Goal: Task Accomplishment & Management: Complete application form

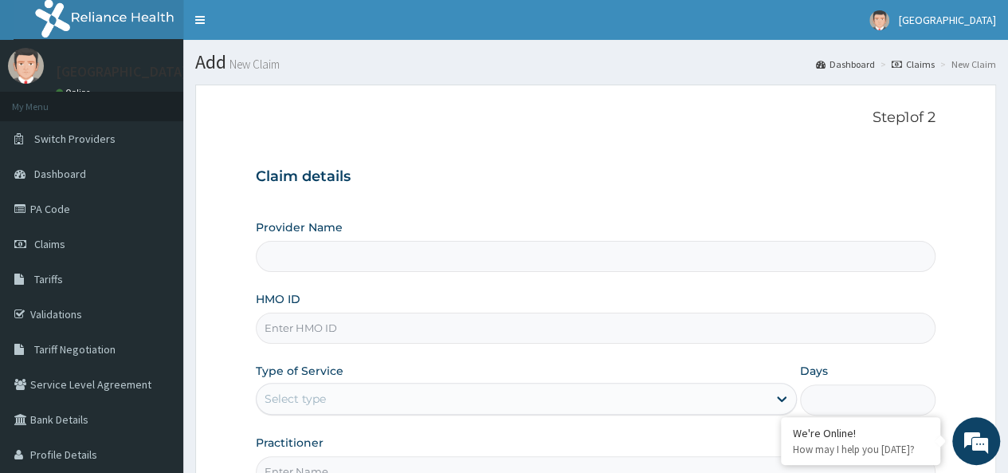
type input "K-[GEOGRAPHIC_DATA] [GEOGRAPHIC_DATA]"
click at [357, 325] on input "HMO ID" at bounding box center [596, 327] width 680 height 31
paste input "FMA/10563/A"
type input "FMA/10563/A"
click at [315, 398] on div "Select type" at bounding box center [295, 398] width 61 height 16
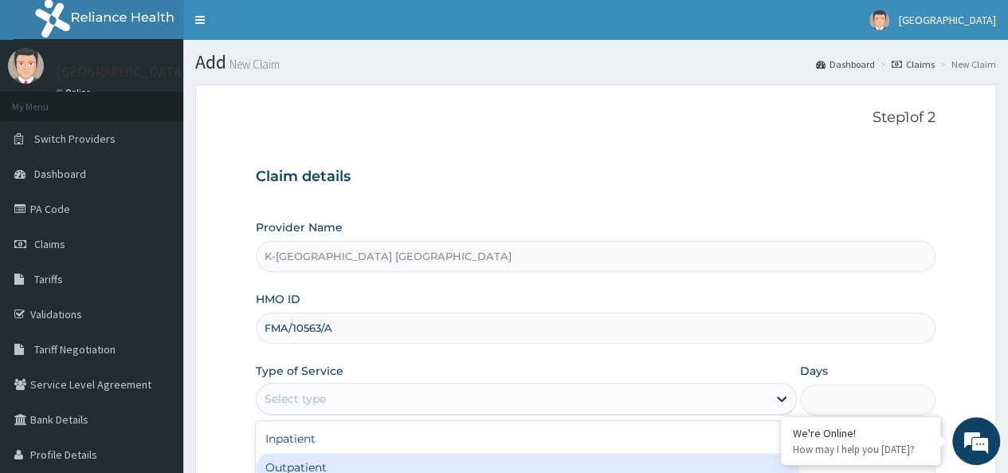
click at [303, 465] on div "Outpatient" at bounding box center [526, 467] width 541 height 29
type input "1"
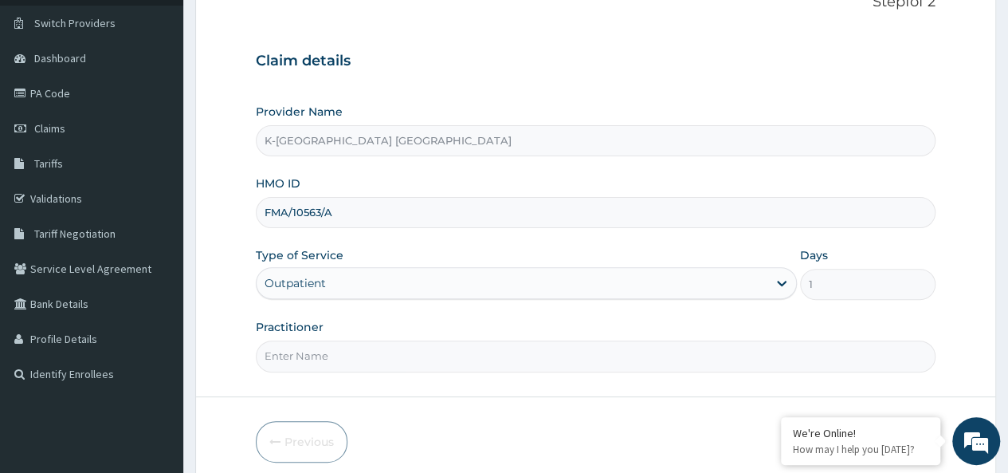
scroll to position [119, 0]
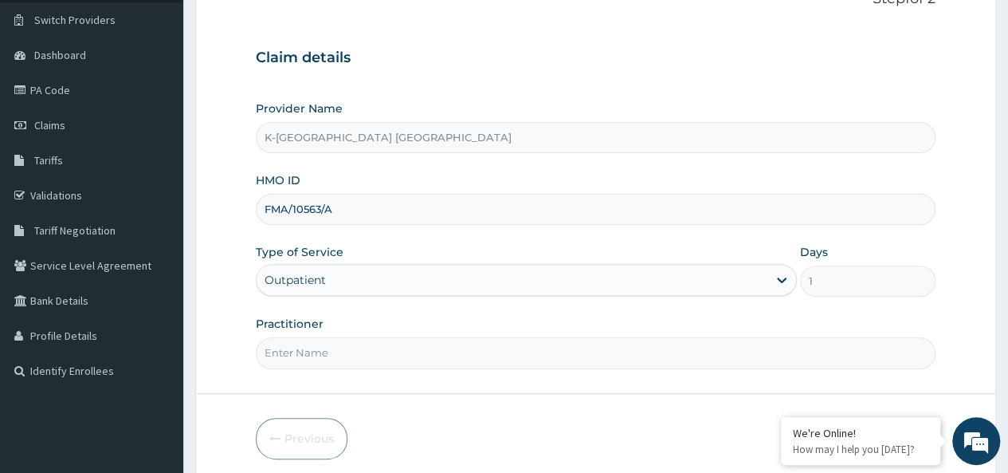
click at [350, 353] on input "Practitioner" at bounding box center [596, 352] width 680 height 31
type input "d"
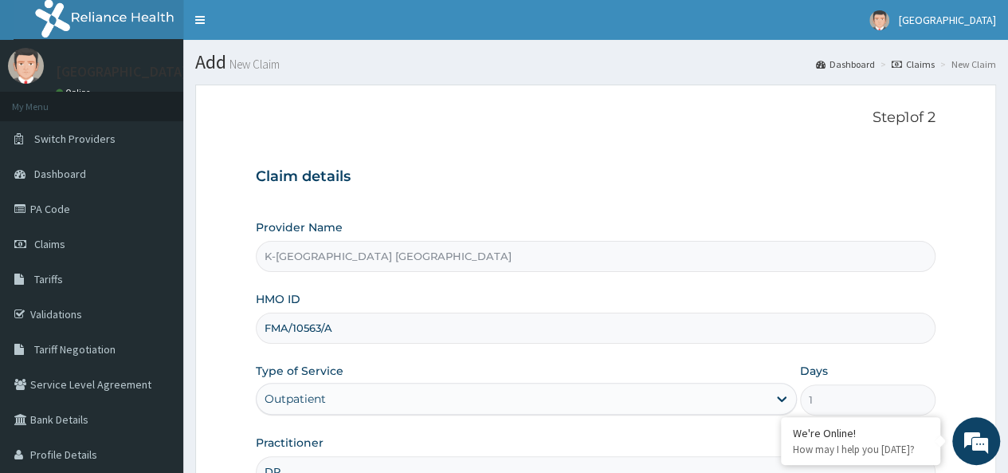
type input "DR"
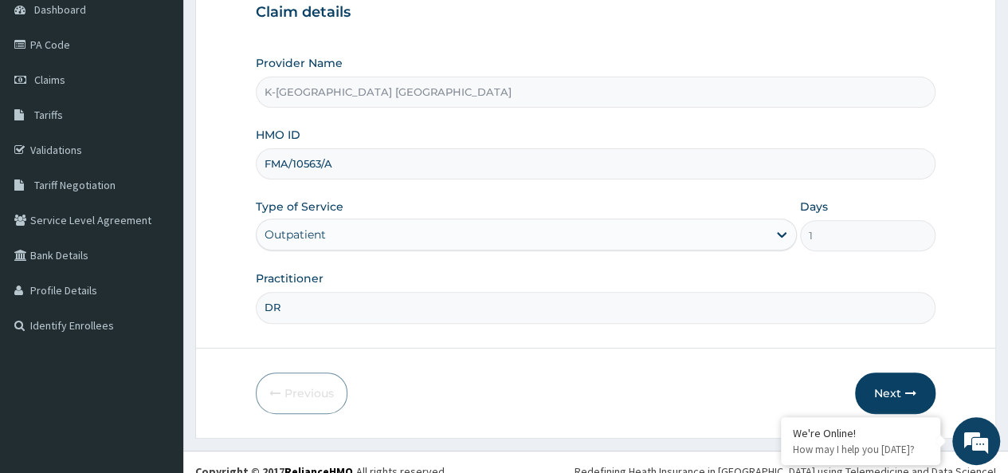
scroll to position [179, 0]
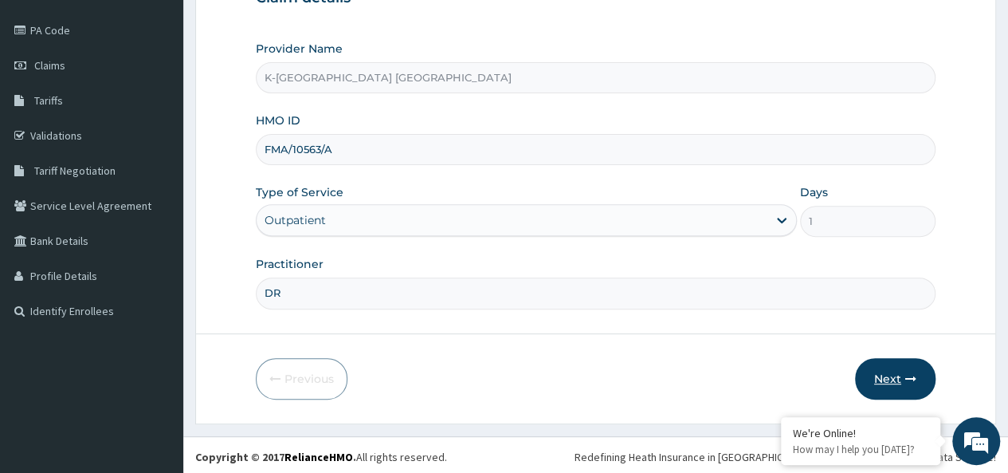
click at [876, 379] on button "Next" at bounding box center [895, 378] width 80 height 41
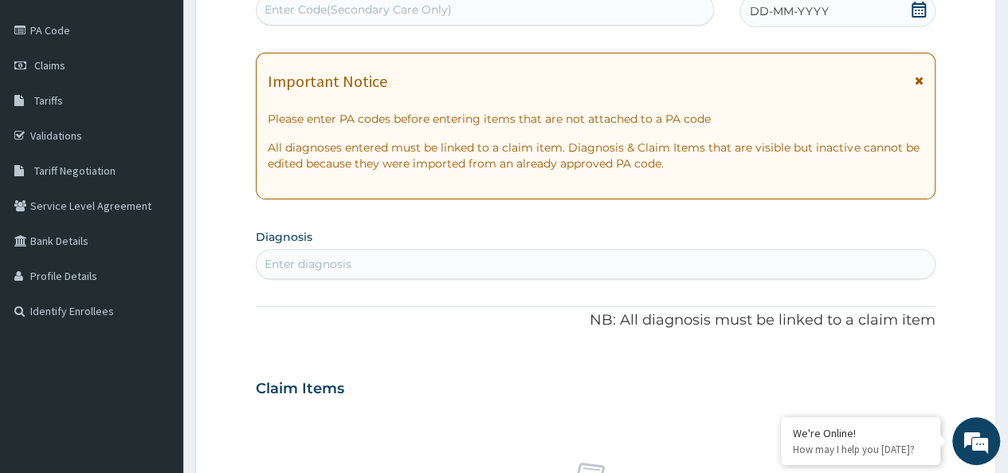
click at [916, 80] on icon at bounding box center [919, 80] width 9 height 11
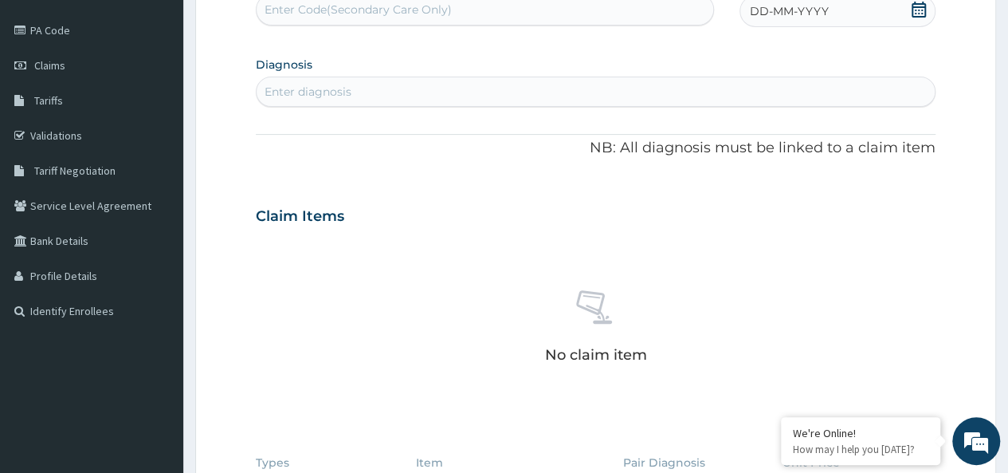
click at [390, 92] on div "Enter diagnosis" at bounding box center [596, 92] width 678 height 26
type input "G"
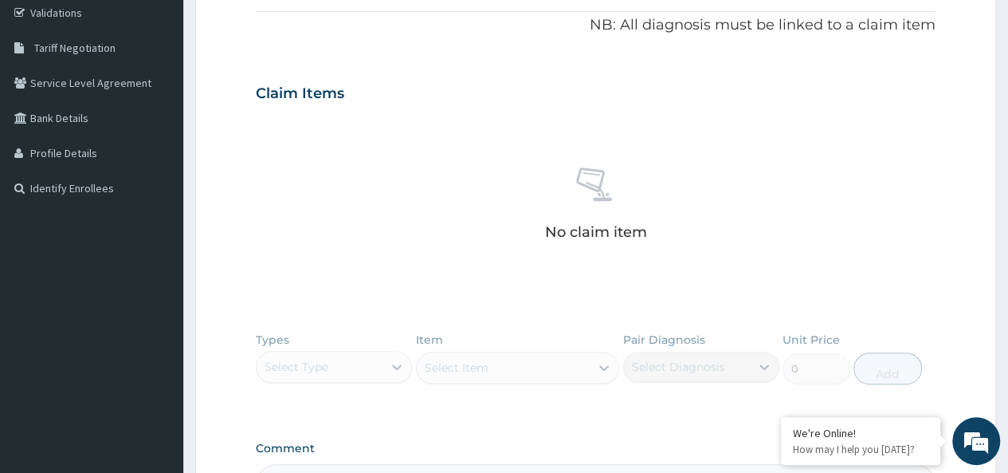
scroll to position [329, 0]
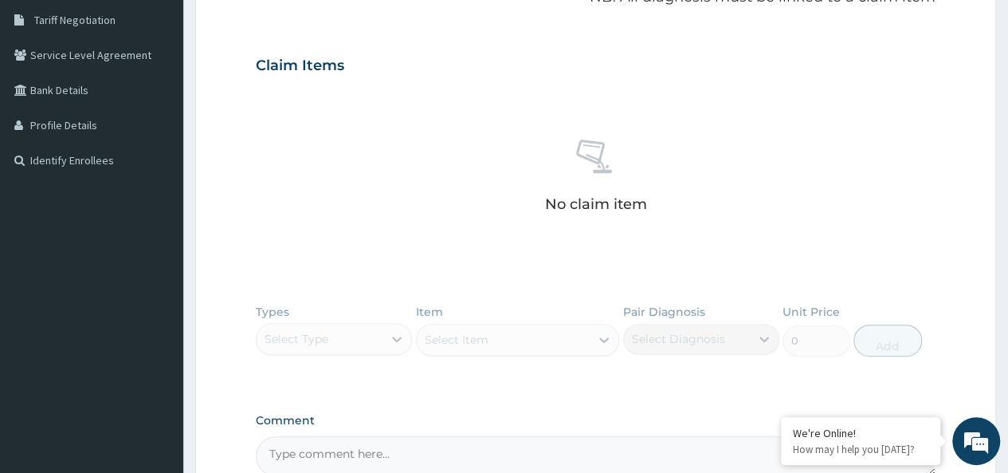
click at [367, 80] on div "Claim Items" at bounding box center [596, 61] width 680 height 41
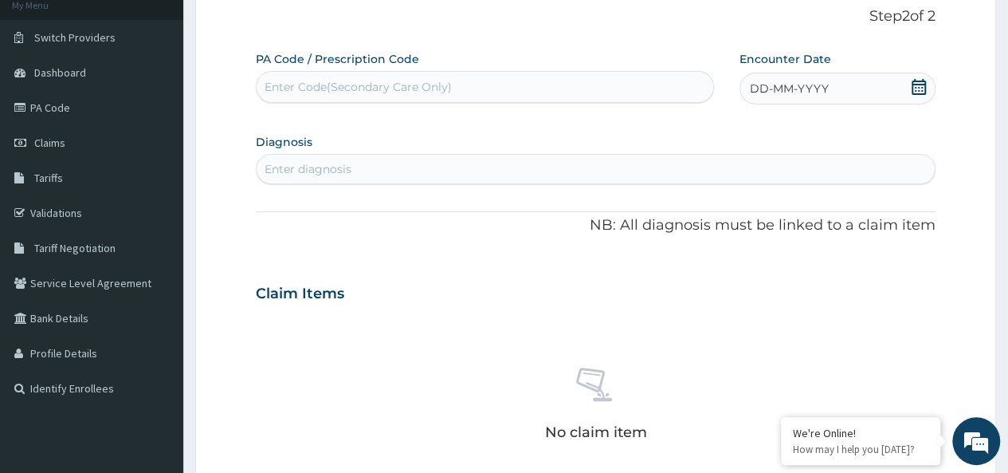
scroll to position [84, 0]
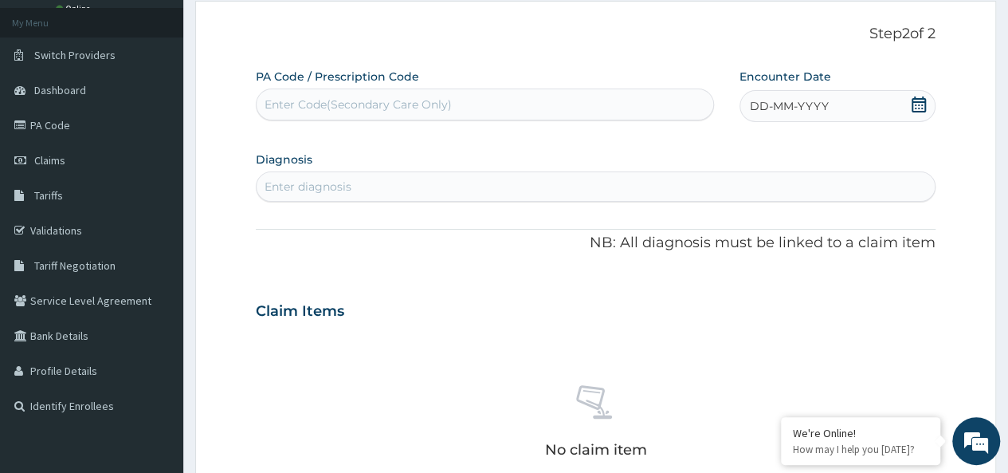
click at [448, 183] on div "Enter diagnosis" at bounding box center [596, 187] width 678 height 26
type input "G"
type input "GON"
type input "URINARY TRACT"
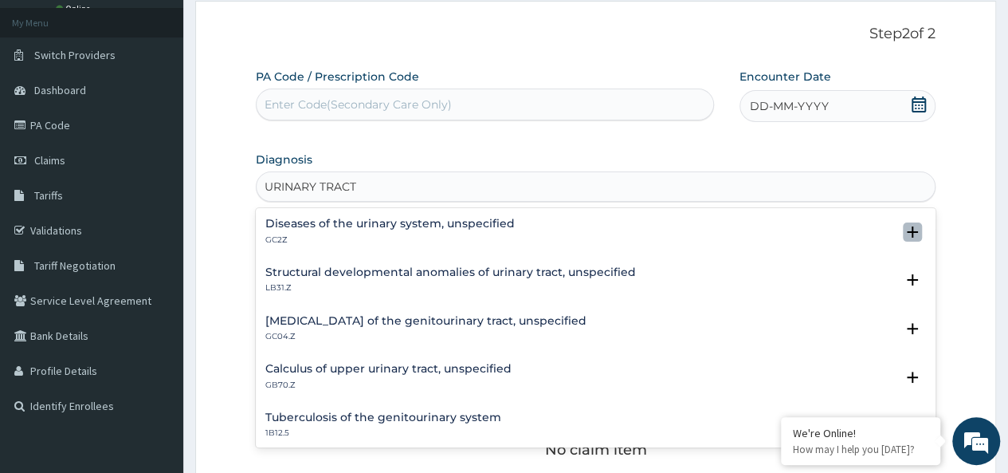
click at [907, 233] on icon "open select status" at bounding box center [912, 231] width 11 height 11
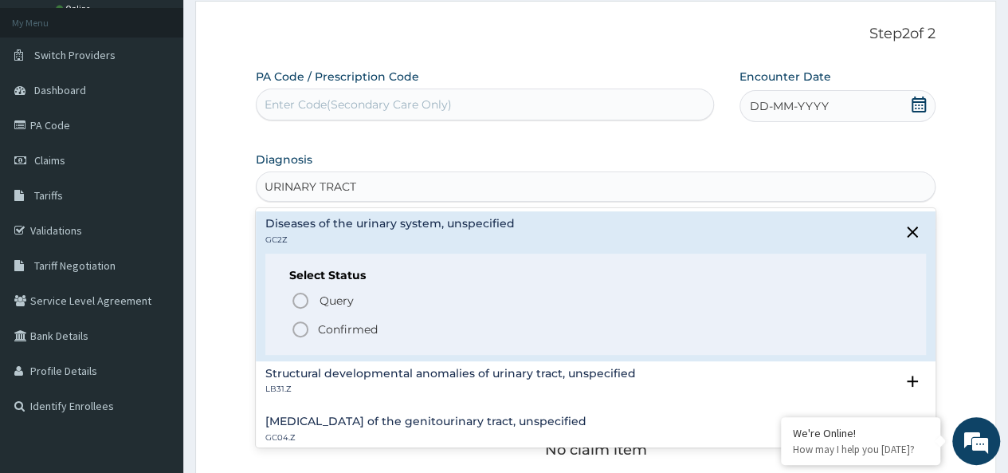
click at [301, 326] on icon "status option filled" at bounding box center [300, 329] width 19 height 19
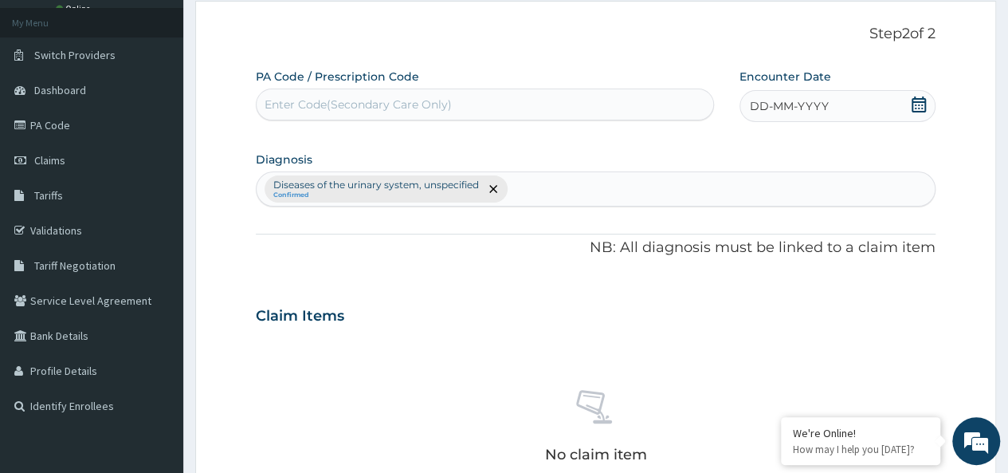
click at [607, 232] on div "PA Code / Prescription Code Enter Code(Secondary Care Only) Encounter Date DD-M…" at bounding box center [596, 397] width 680 height 657
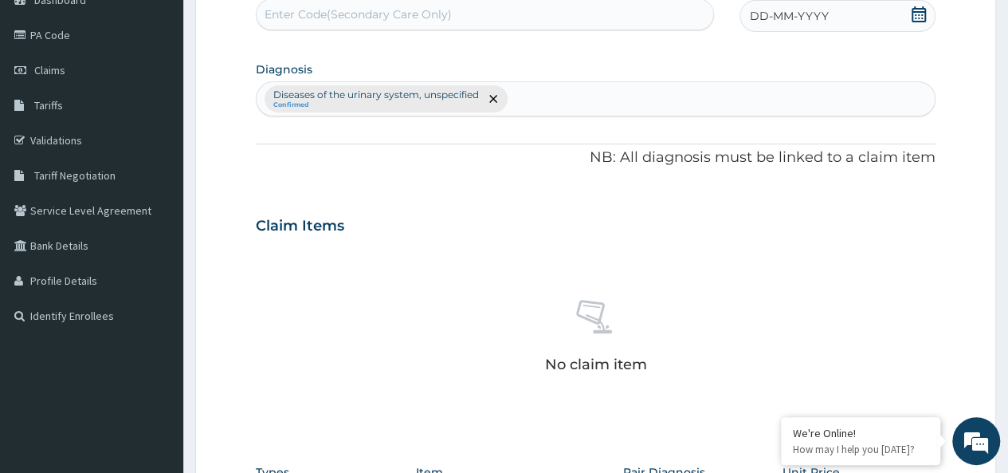
scroll to position [176, 0]
click at [521, 96] on div "Diseases of the urinary system, unspecified Confirmed" at bounding box center [596, 96] width 678 height 33
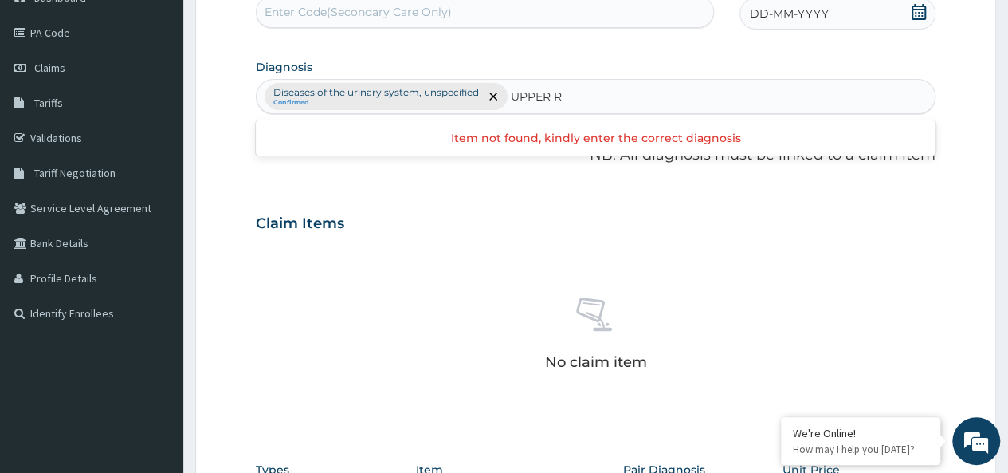
type input "UPPER"
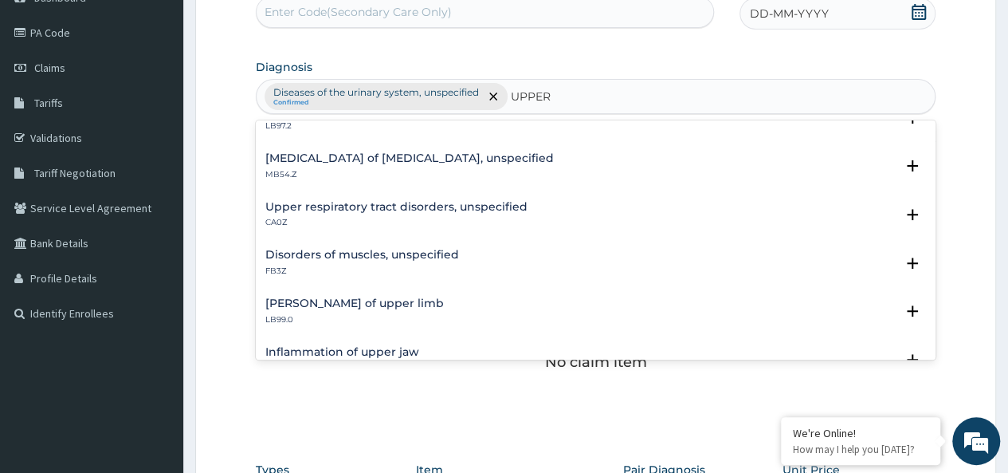
scroll to position [259, 0]
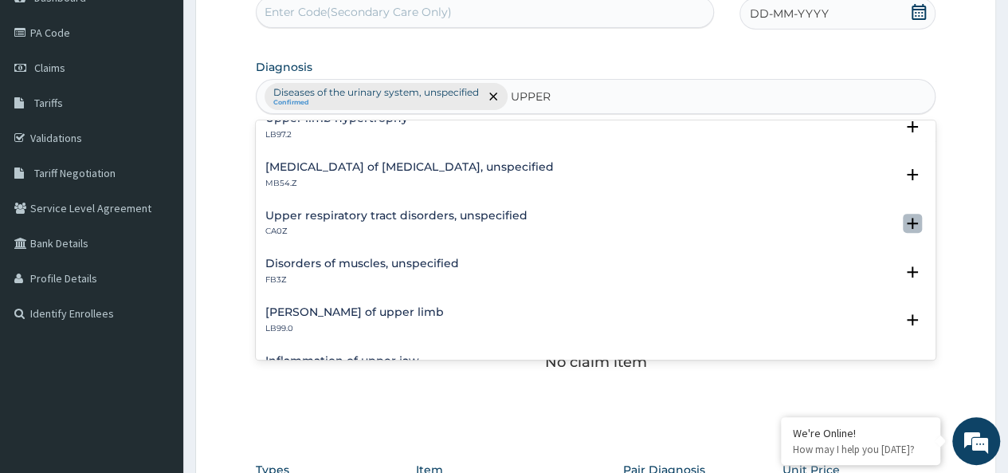
click at [907, 226] on icon "open select status" at bounding box center [912, 223] width 11 height 11
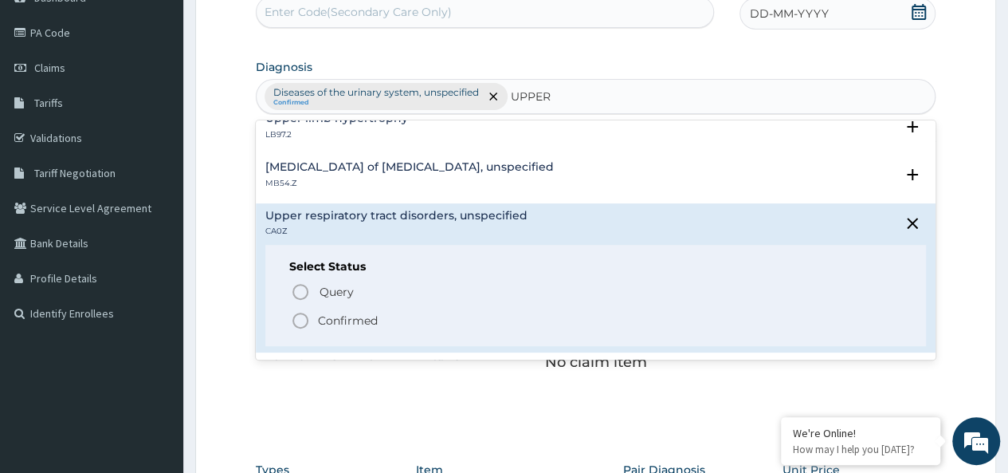
click at [300, 315] on icon "status option filled" at bounding box center [300, 320] width 19 height 19
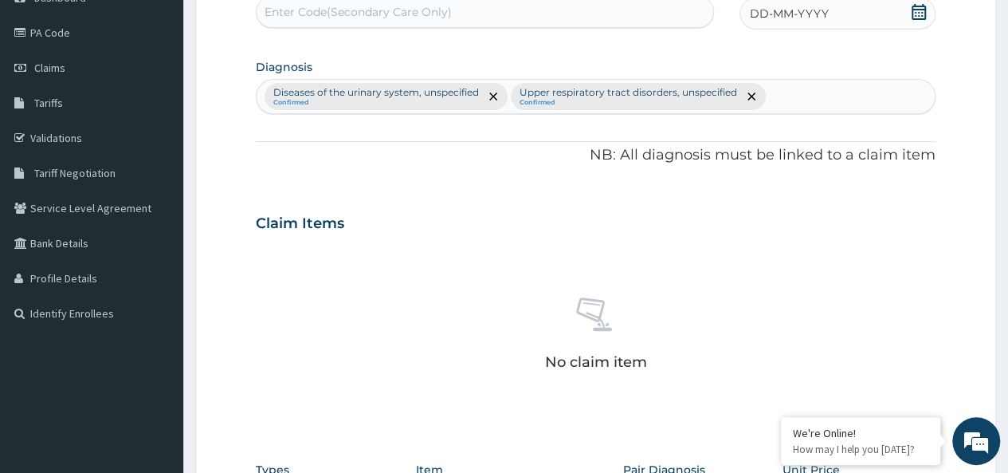
click at [924, 14] on icon at bounding box center [919, 12] width 16 height 16
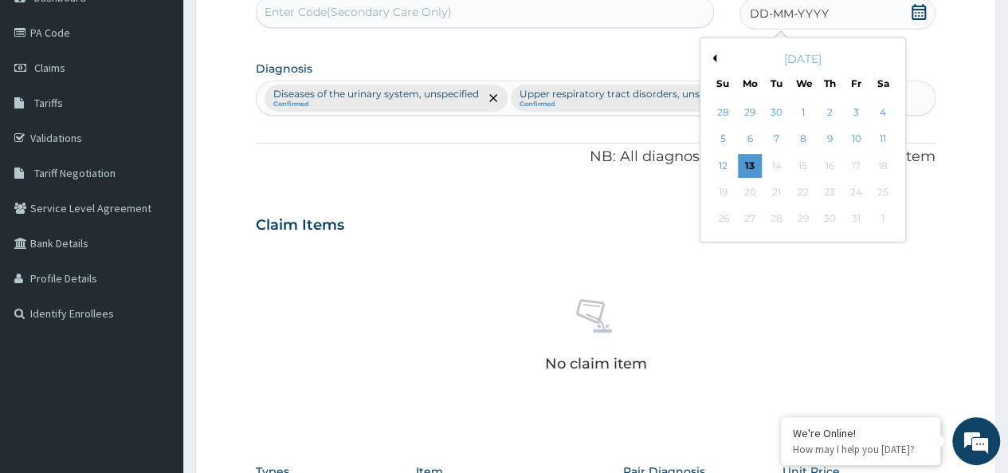
click at [712, 57] on button "Previous Month" at bounding box center [712, 58] width 8 height 8
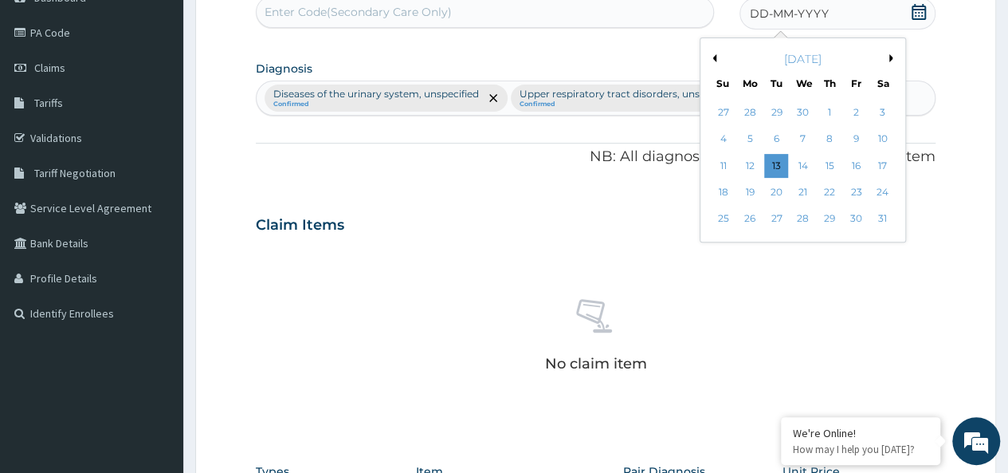
click at [712, 57] on button "Previous Month" at bounding box center [712, 58] width 8 height 8
click at [797, 136] on div "5" at bounding box center [803, 140] width 24 height 24
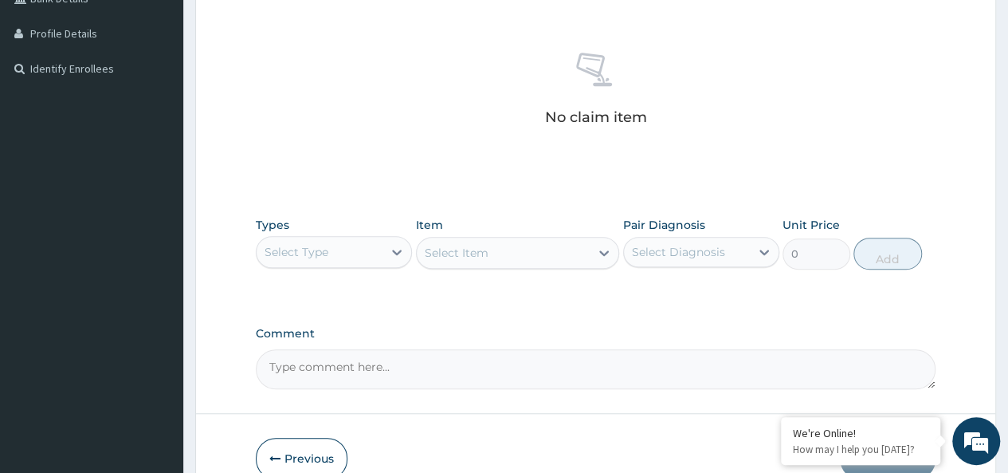
scroll to position [421, 0]
click at [398, 249] on icon at bounding box center [397, 252] width 16 height 16
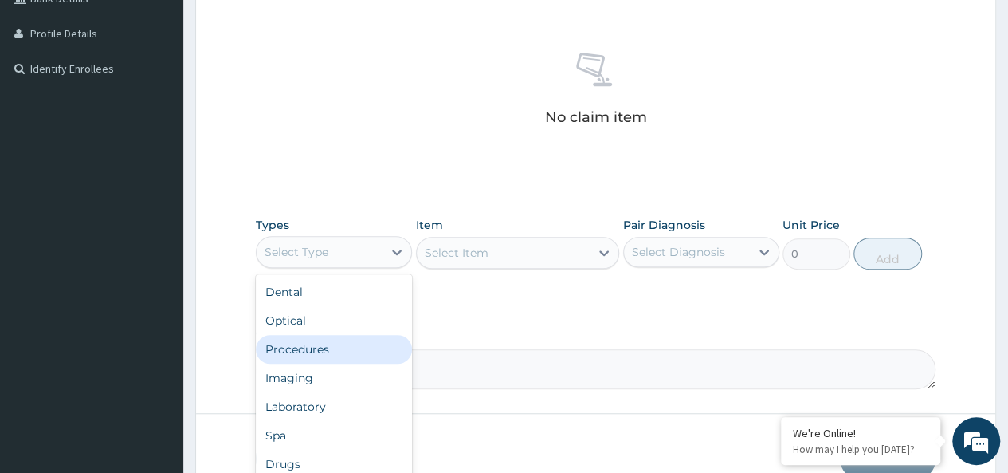
click at [330, 347] on div "Procedures" at bounding box center [334, 349] width 156 height 29
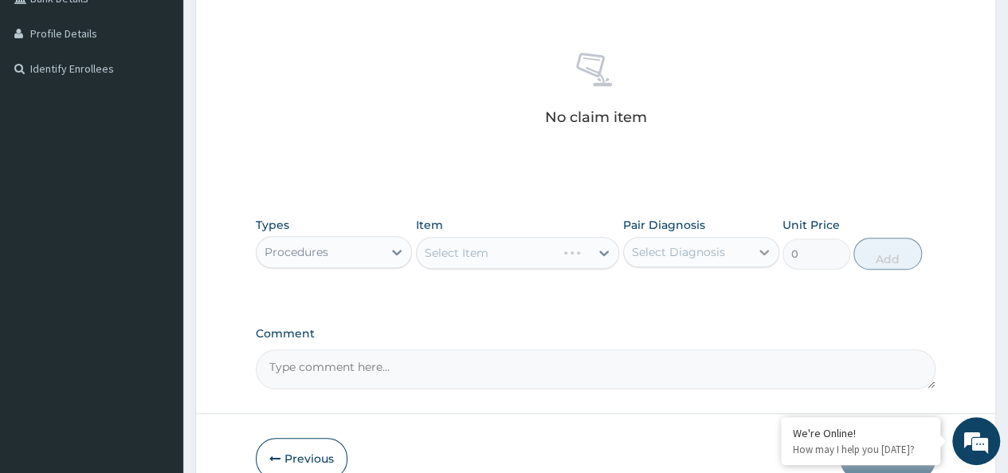
click at [763, 247] on icon at bounding box center [764, 252] width 16 height 16
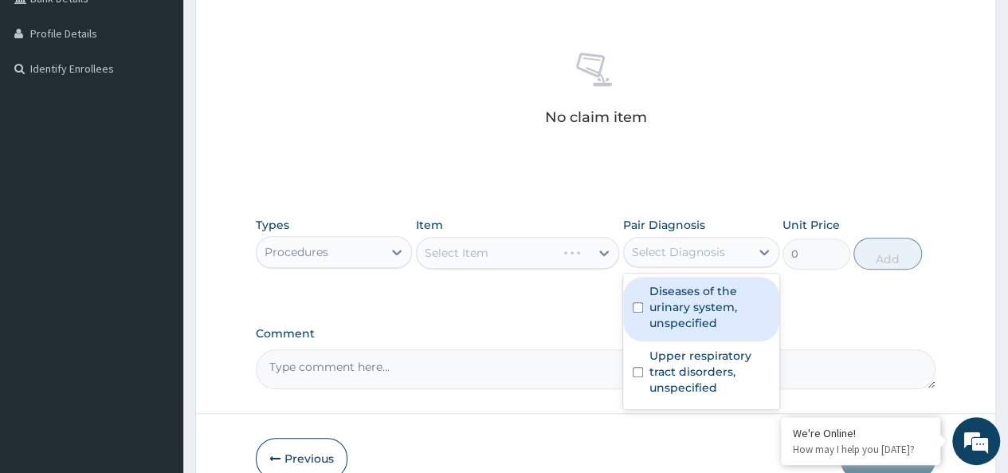
click at [670, 302] on label "Diseases of the urinary system, unspecified" at bounding box center [709, 307] width 120 height 48
checkbox input "true"
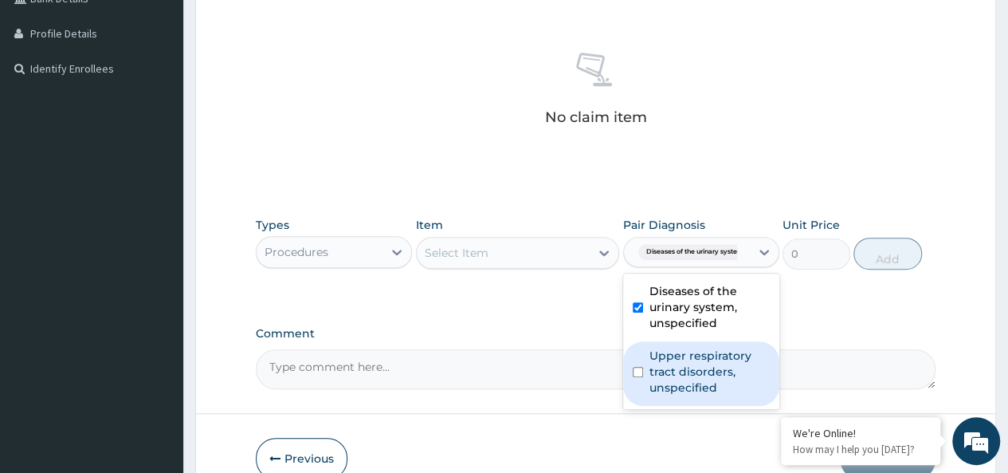
click at [657, 359] on label "Upper respiratory tract disorders, unspecified" at bounding box center [709, 371] width 120 height 48
checkbox input "true"
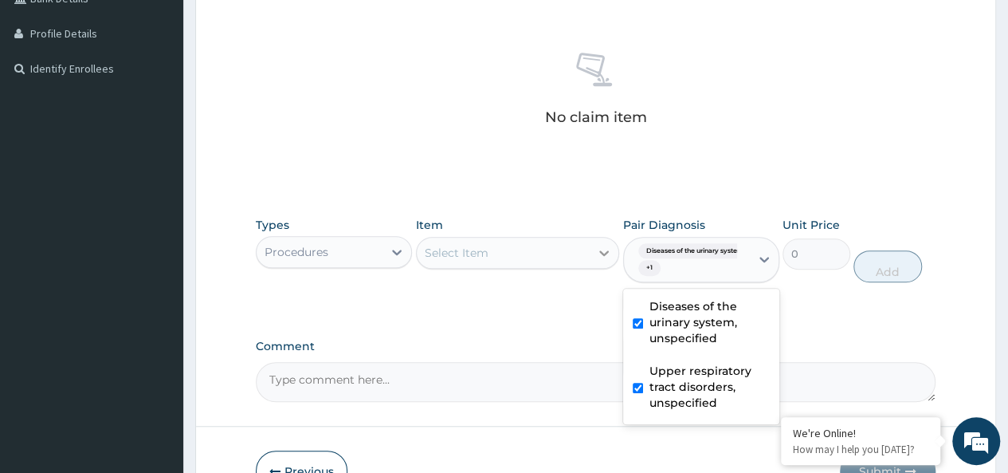
click at [606, 253] on icon at bounding box center [604, 253] width 10 height 6
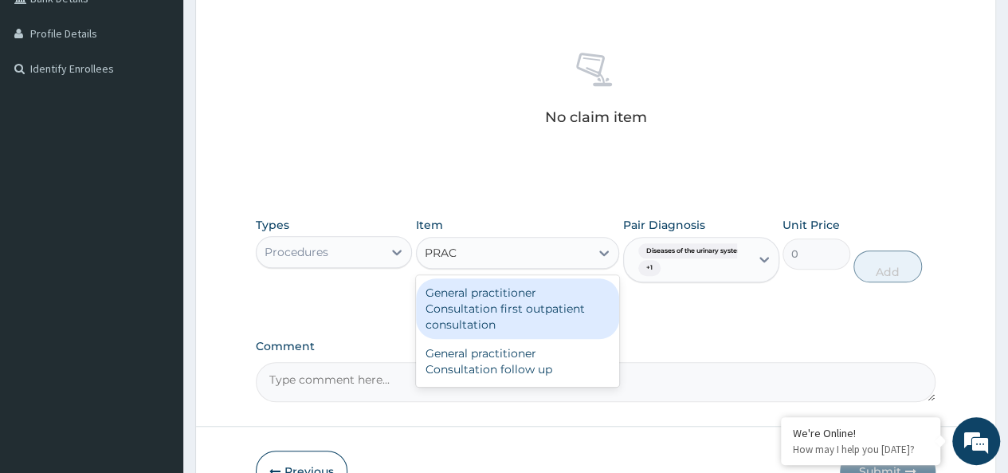
type input "PRACT"
click at [541, 302] on div "General practitioner Consultation first outpatient consultation" at bounding box center [518, 308] width 204 height 61
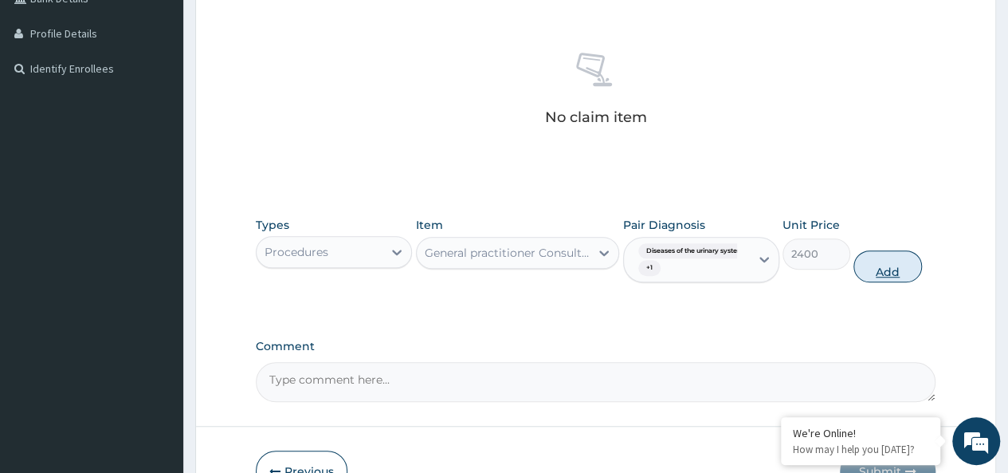
click at [891, 267] on button "Add" at bounding box center [887, 266] width 68 height 32
type input "0"
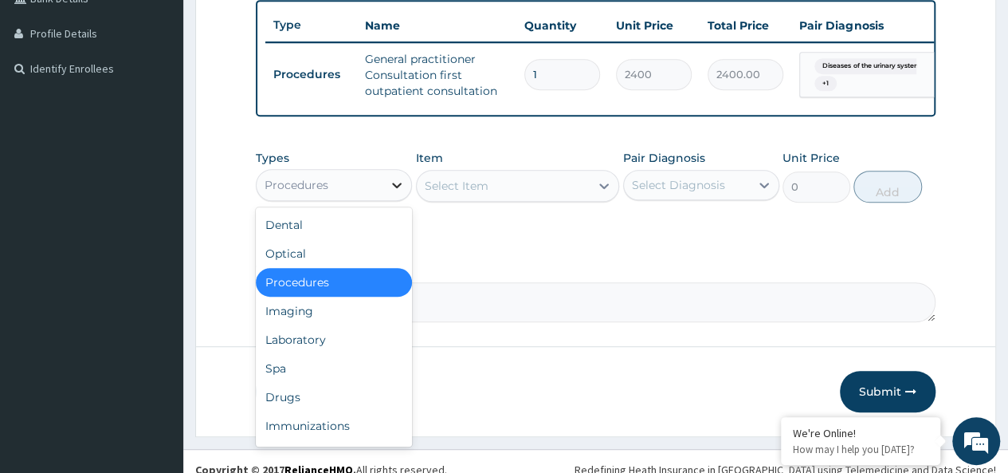
click at [394, 188] on icon at bounding box center [397, 185] width 10 height 6
click at [311, 404] on div "Drugs" at bounding box center [334, 397] width 156 height 29
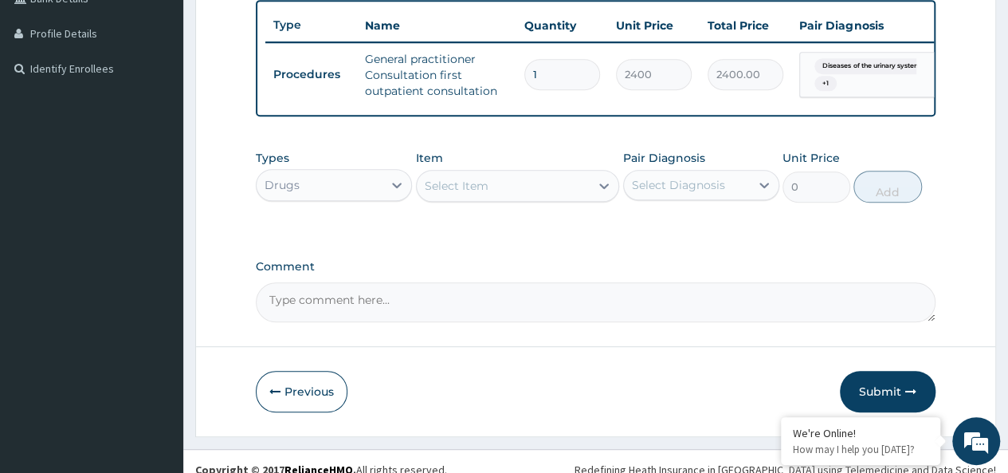
click at [534, 198] on div "Select Item" at bounding box center [504, 186] width 174 height 26
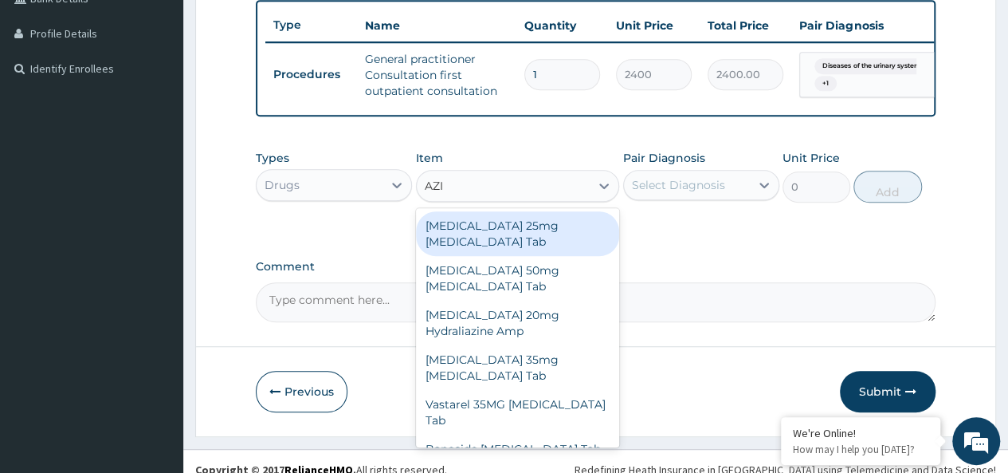
type input "AZI"
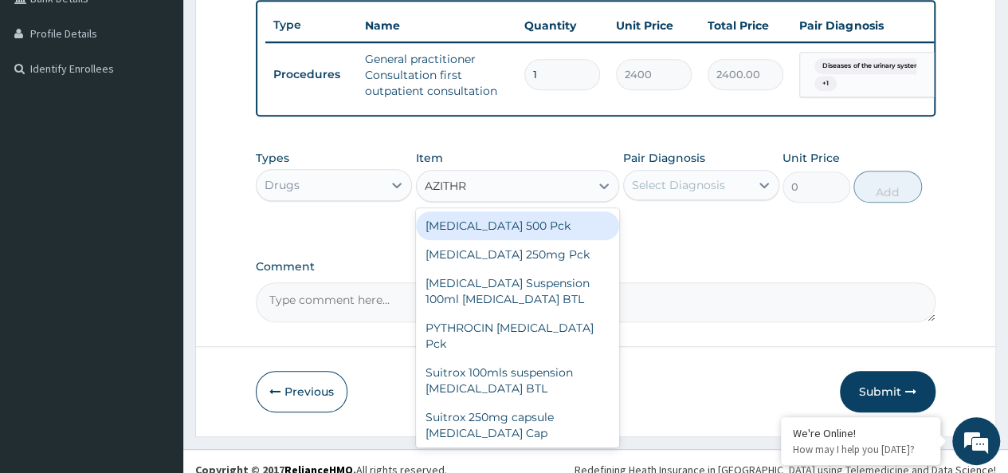
type input "AZITHRO"
click at [529, 233] on div "[MEDICAL_DATA] 500 Pck" at bounding box center [518, 225] width 204 height 29
type input "149.5"
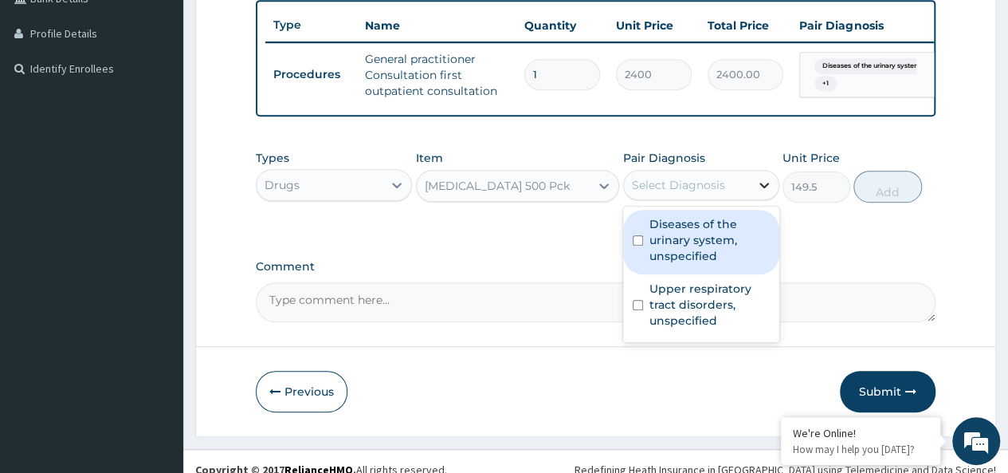
click at [760, 188] on icon at bounding box center [764, 185] width 10 height 6
click at [693, 243] on label "Diseases of the urinary system, unspecified" at bounding box center [709, 240] width 120 height 48
checkbox input "true"
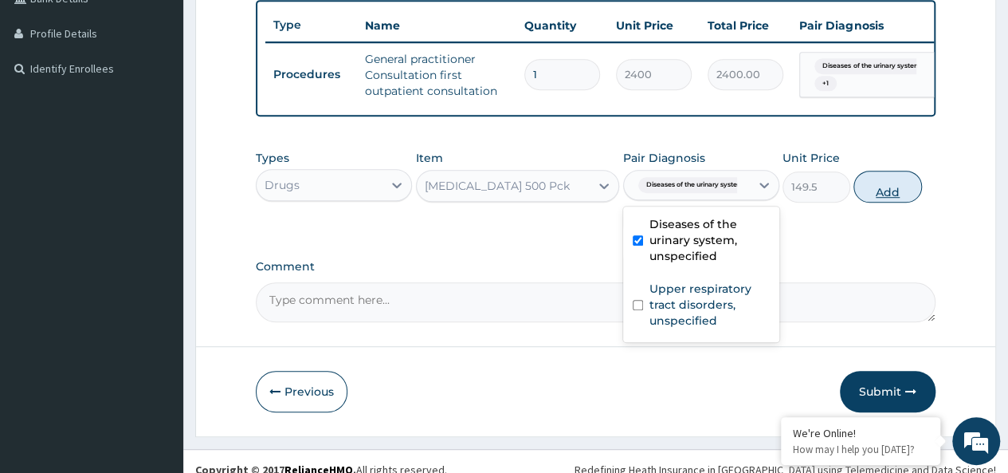
click at [889, 196] on button "Add" at bounding box center [887, 187] width 68 height 32
type input "0"
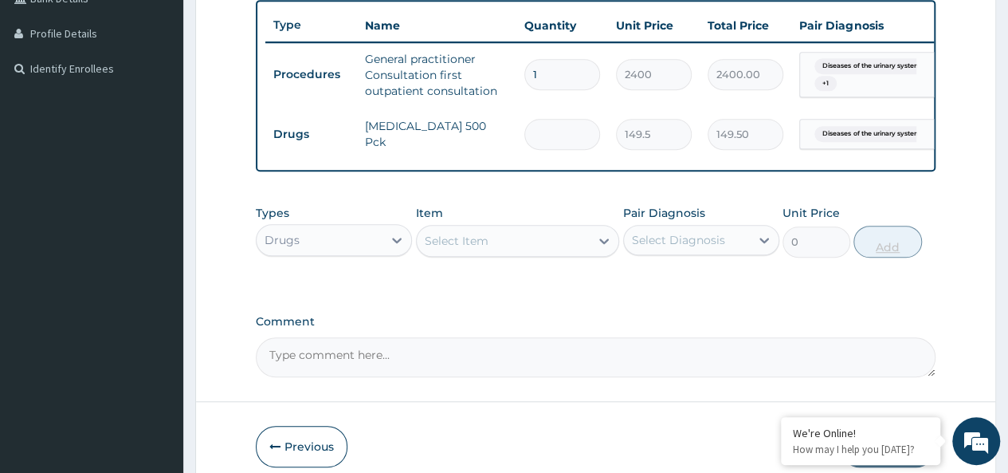
type input "0.00"
type input "5"
type input "747.50"
type input "5"
click at [604, 249] on icon at bounding box center [604, 241] width 16 height 16
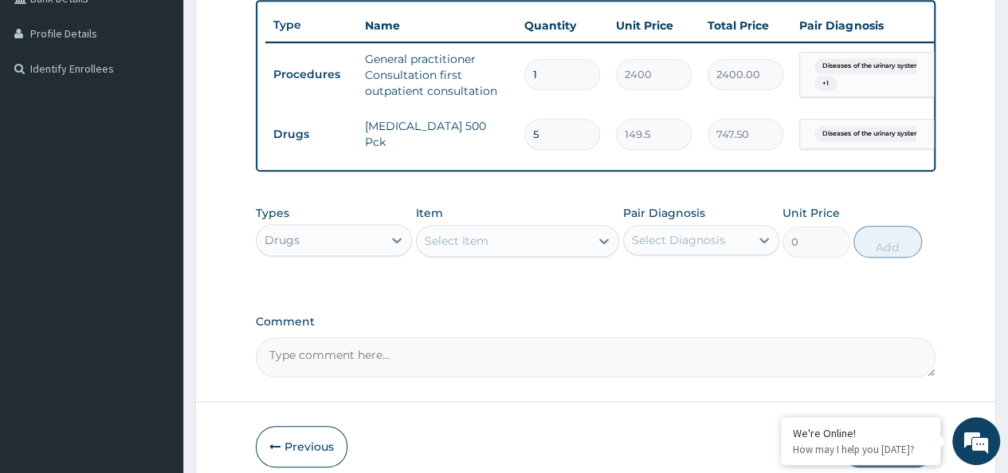
click at [515, 244] on div "Select Item" at bounding box center [504, 241] width 174 height 26
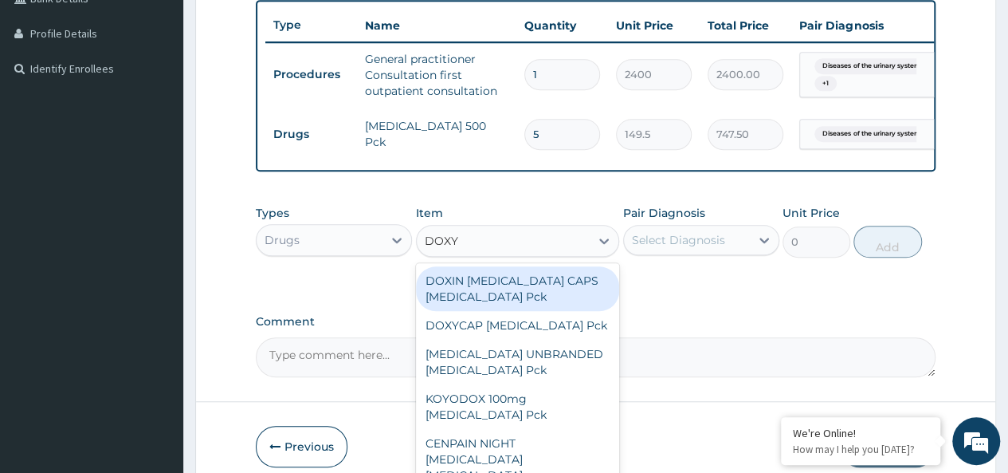
type input "DOXY"
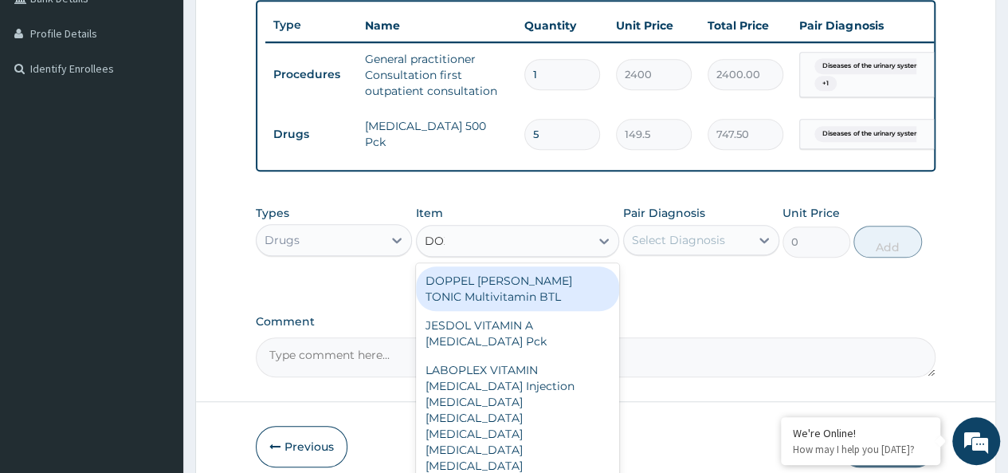
type input "DOXY"
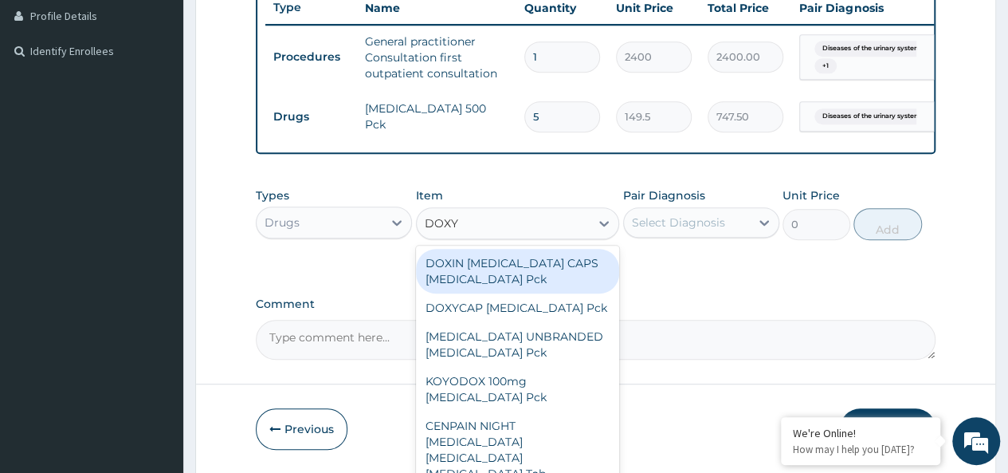
scroll to position [502, 0]
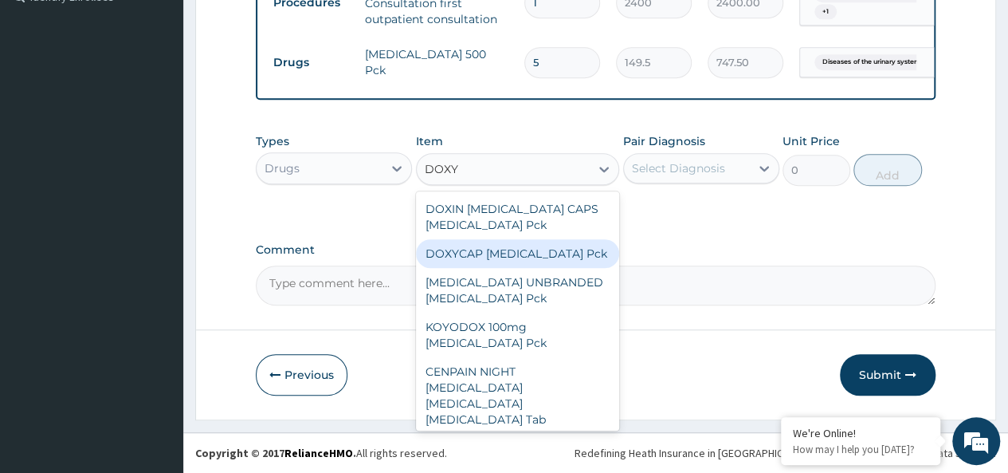
click at [515, 256] on div "DOXYCAP [MEDICAL_DATA] Pck" at bounding box center [518, 253] width 204 height 29
type input "4140"
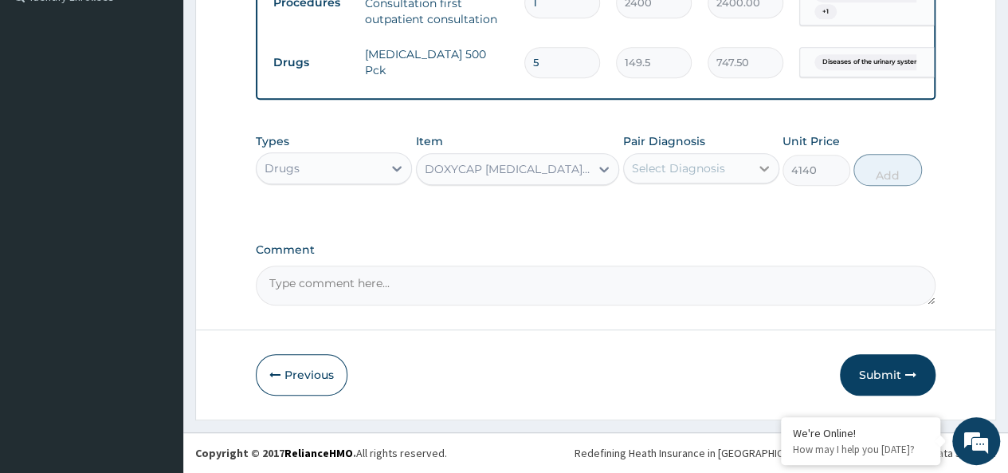
click at [761, 167] on icon at bounding box center [764, 168] width 16 height 16
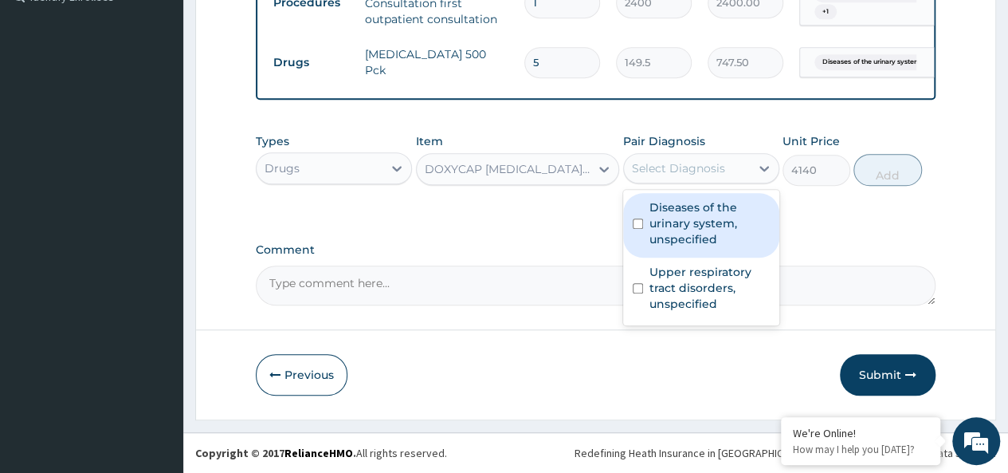
click at [671, 216] on label "Diseases of the urinary system, unspecified" at bounding box center [709, 223] width 120 height 48
checkbox input "true"
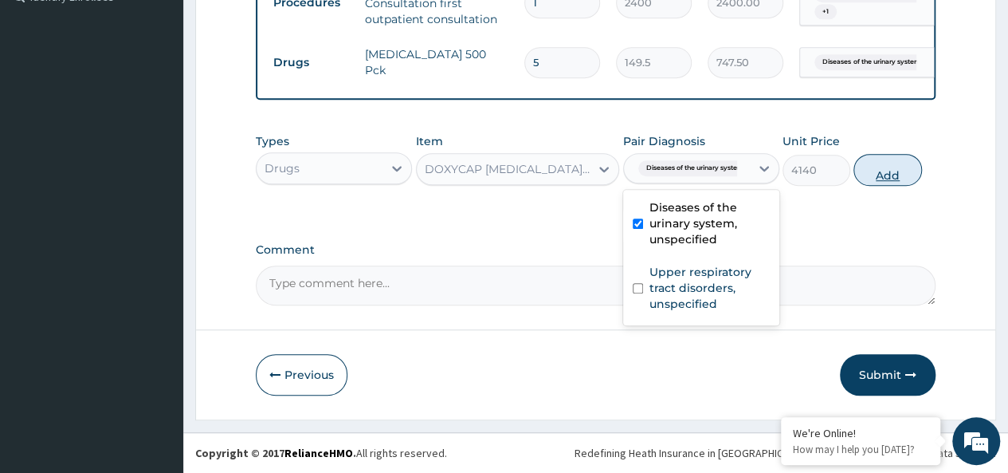
click at [884, 173] on button "Add" at bounding box center [887, 170] width 68 height 32
type input "0"
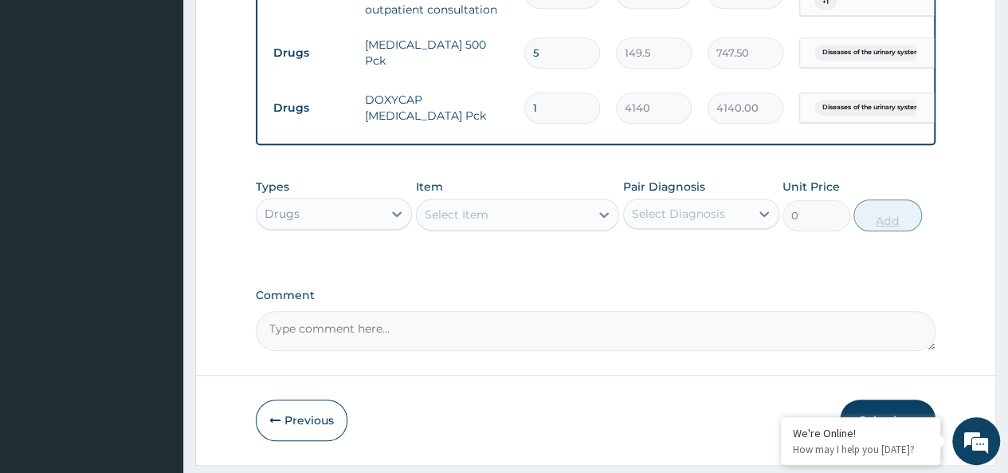
type input "0.00"
type input "2"
type input "8280.00"
type input "20"
type input "82800.00"
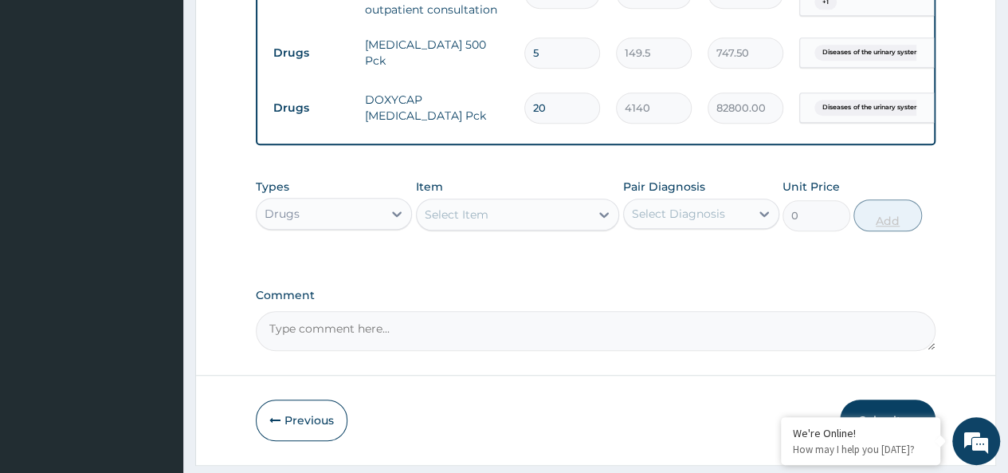
type input "2"
type input "8280.00"
type input "0.00"
type input "1"
type input "4140.00"
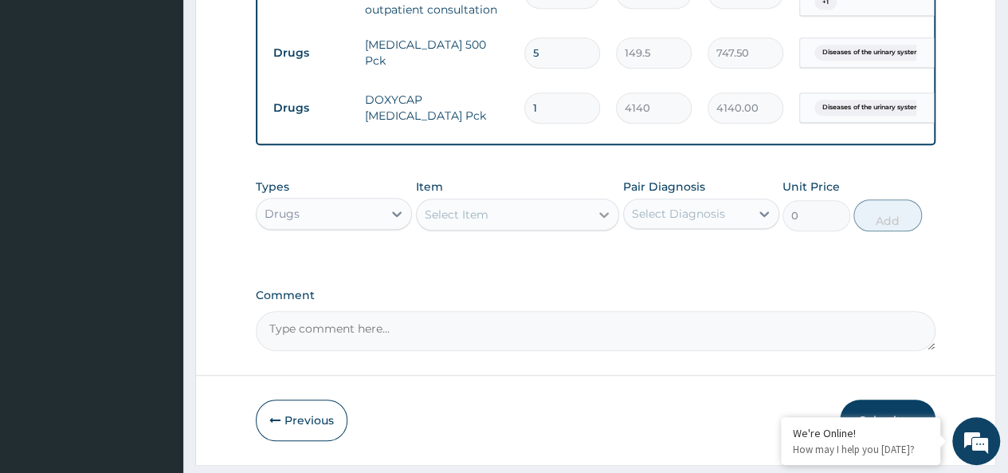
click at [591, 229] on div at bounding box center [604, 214] width 29 height 29
click at [545, 222] on div "Select Item" at bounding box center [504, 215] width 174 height 26
type input "LORAT"
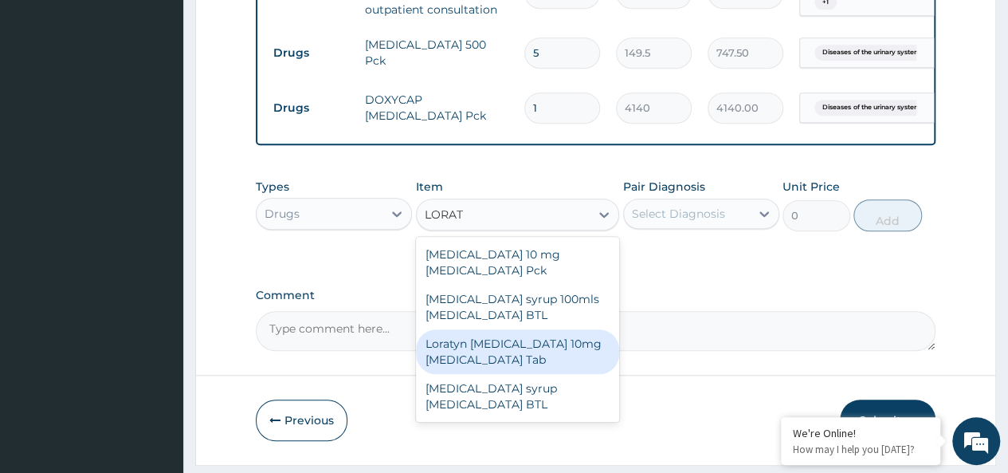
click at [495, 359] on div "Loratyn [MEDICAL_DATA] 10mg [MEDICAL_DATA] Tab" at bounding box center [518, 351] width 204 height 45
type input "51.75"
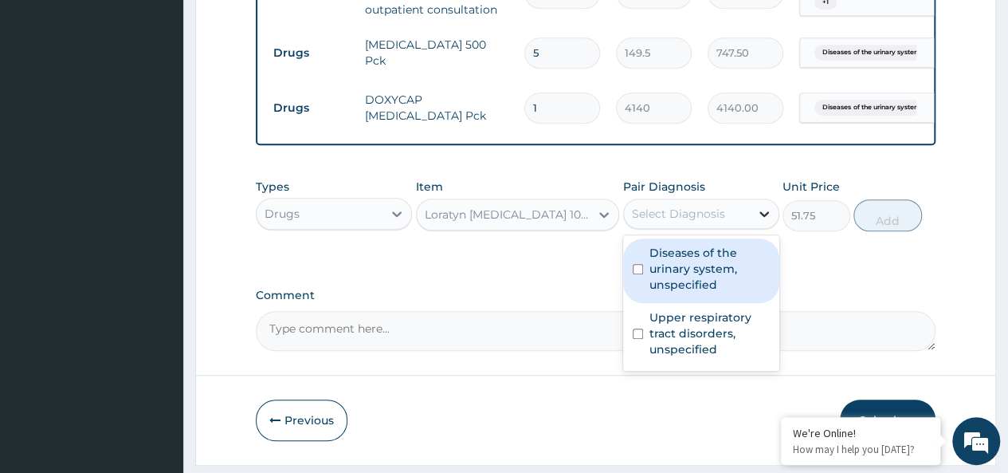
click at [762, 222] on icon at bounding box center [764, 214] width 16 height 16
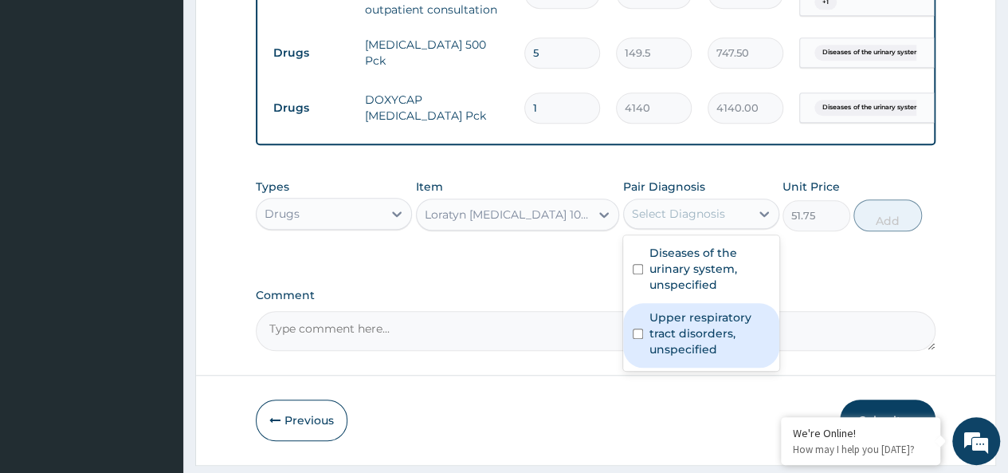
click at [700, 321] on label "Upper respiratory tract disorders, unspecified" at bounding box center [709, 333] width 120 height 48
checkbox input "true"
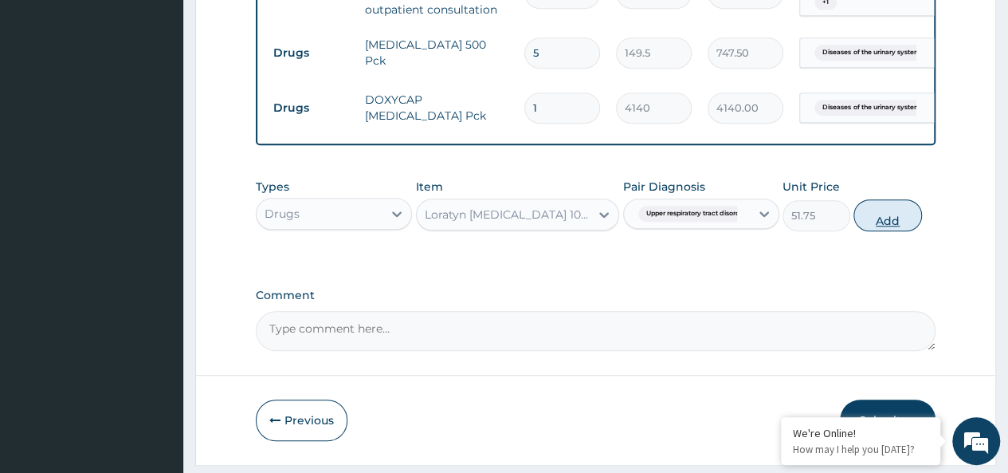
click at [888, 229] on button "Add" at bounding box center [887, 215] width 68 height 32
type input "0"
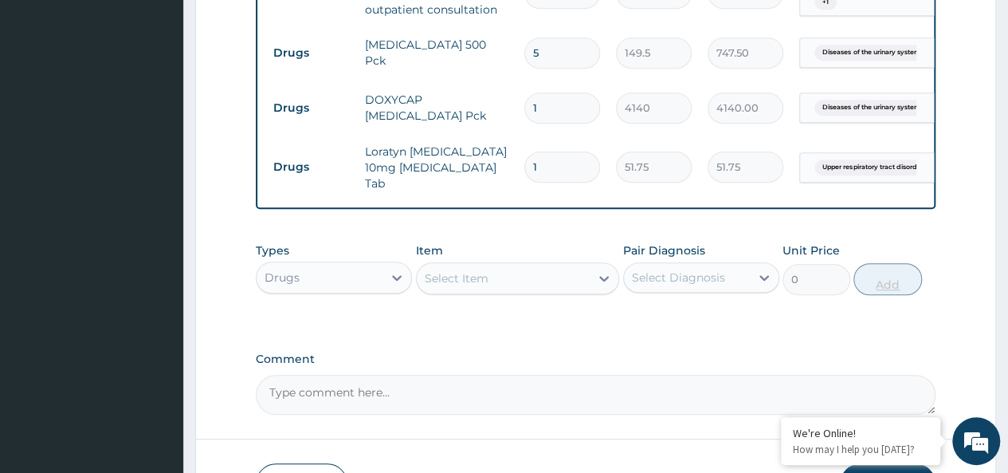
type input "10"
type input "517.50"
type input "10"
click at [603, 281] on icon at bounding box center [604, 279] width 10 height 6
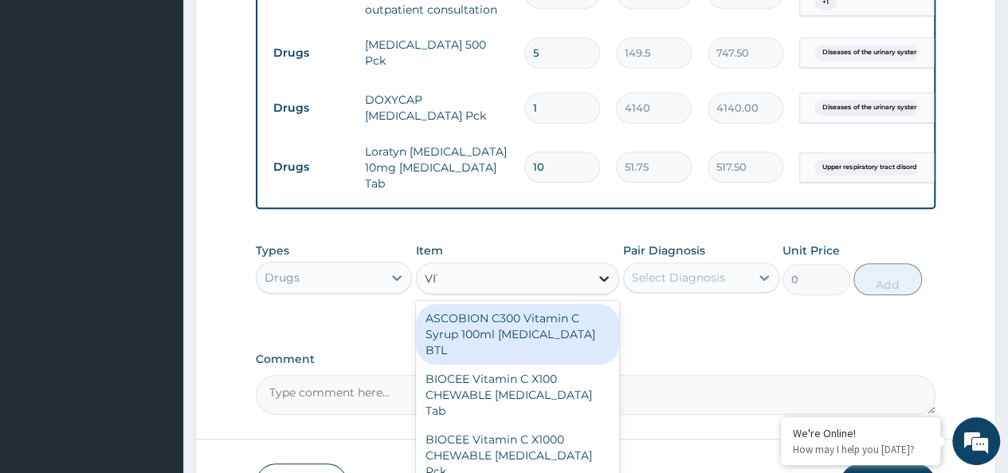
type input "VITA"
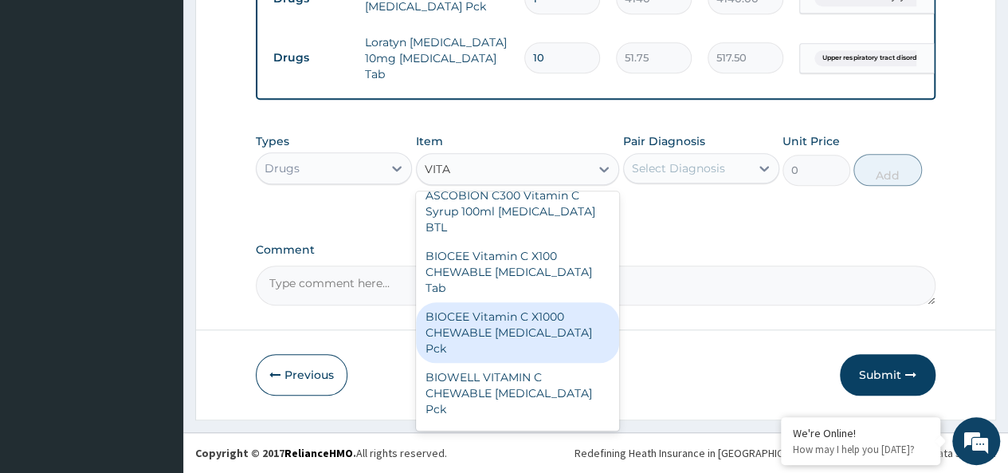
scroll to position [0, 0]
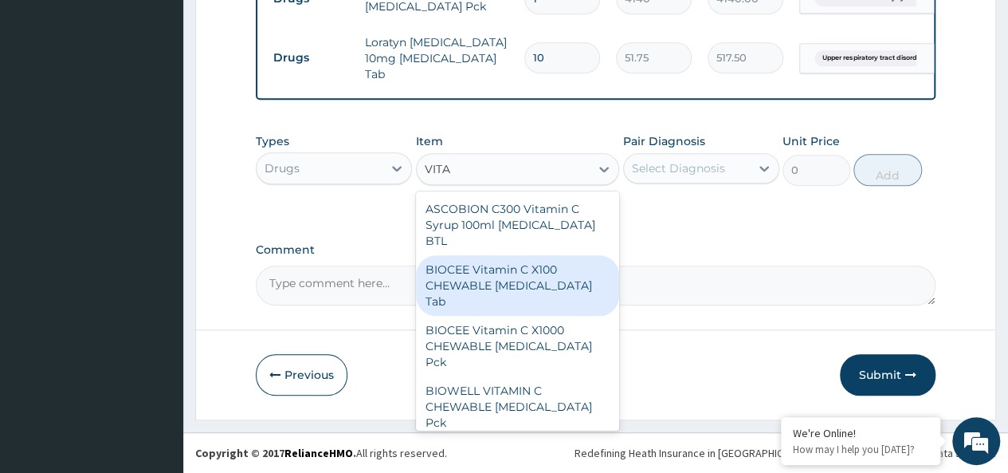
click at [547, 270] on div "BIOCEE Vitamin C X100 CHEWABLE [MEDICAL_DATA] Tab" at bounding box center [518, 285] width 204 height 61
type input "385.25"
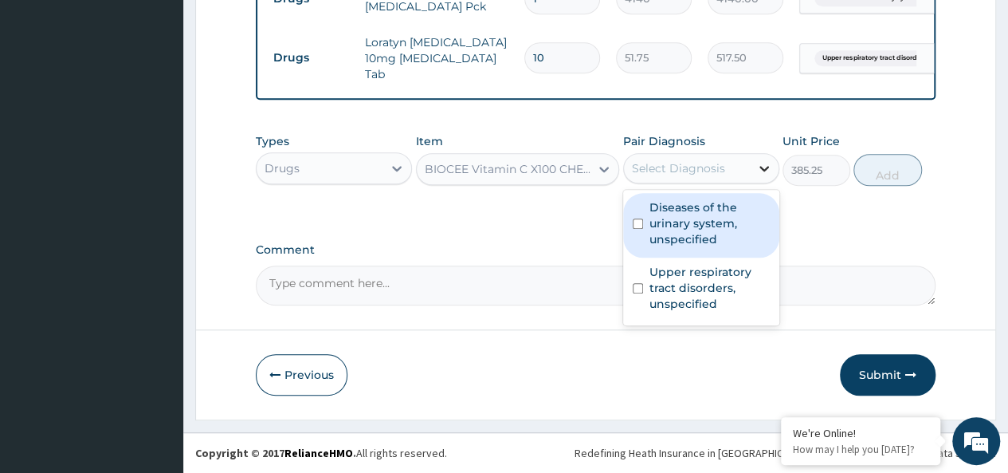
click at [762, 171] on icon at bounding box center [764, 168] width 16 height 16
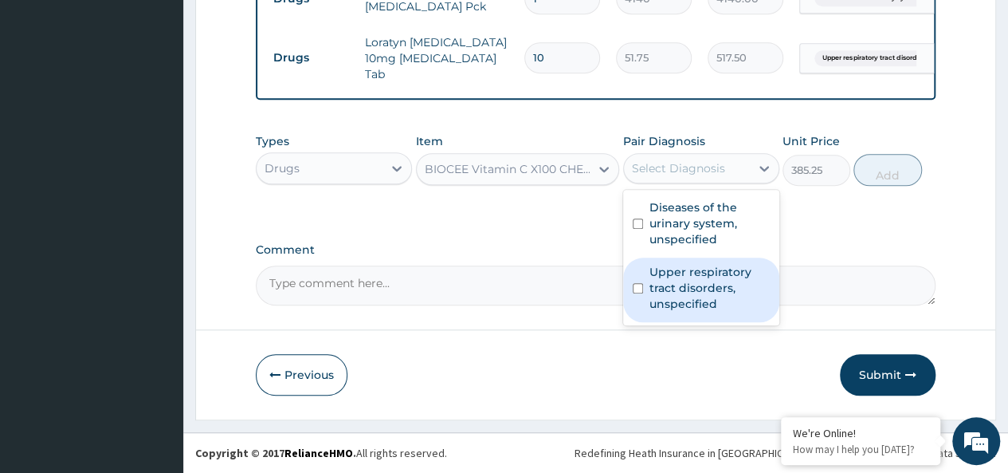
click at [699, 282] on label "Upper respiratory tract disorders, unspecified" at bounding box center [709, 288] width 120 height 48
checkbox input "true"
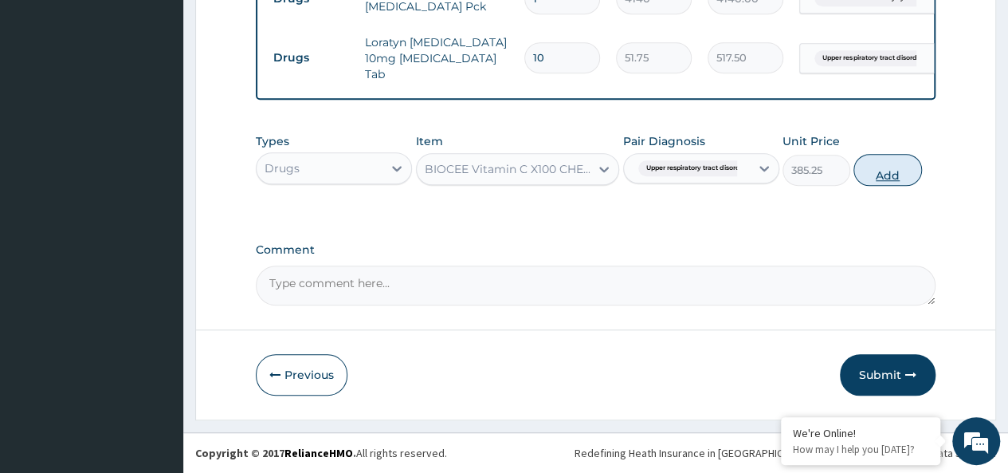
click at [881, 176] on button "Add" at bounding box center [887, 170] width 68 height 32
type input "0"
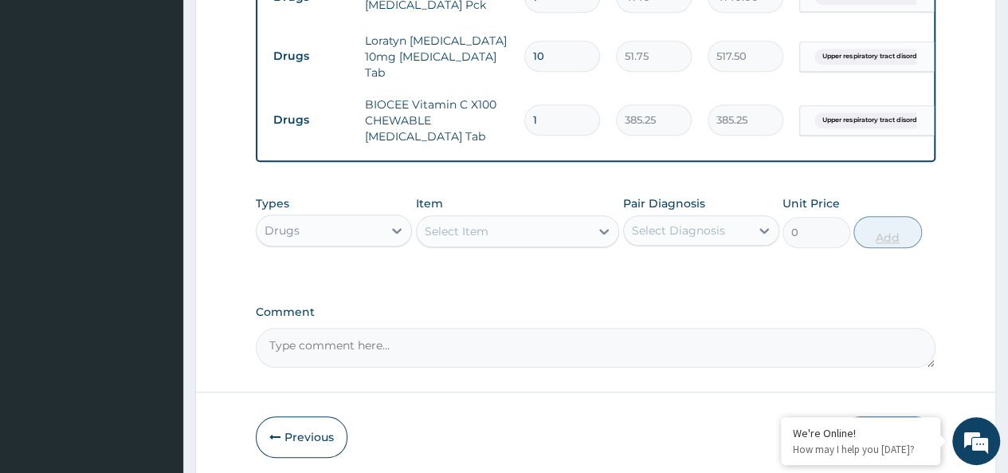
type input "0.00"
type input "5"
type input "1926.25"
type input "0.00"
type input "3"
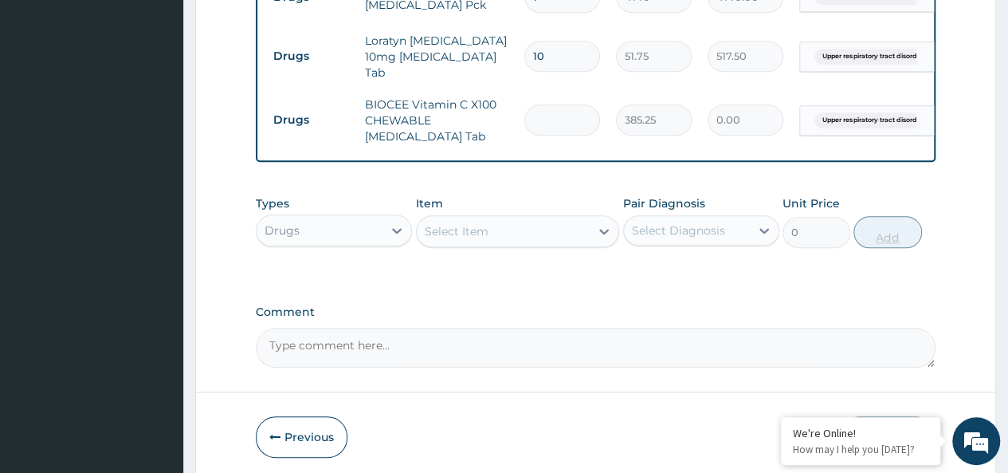
type input "1155.75"
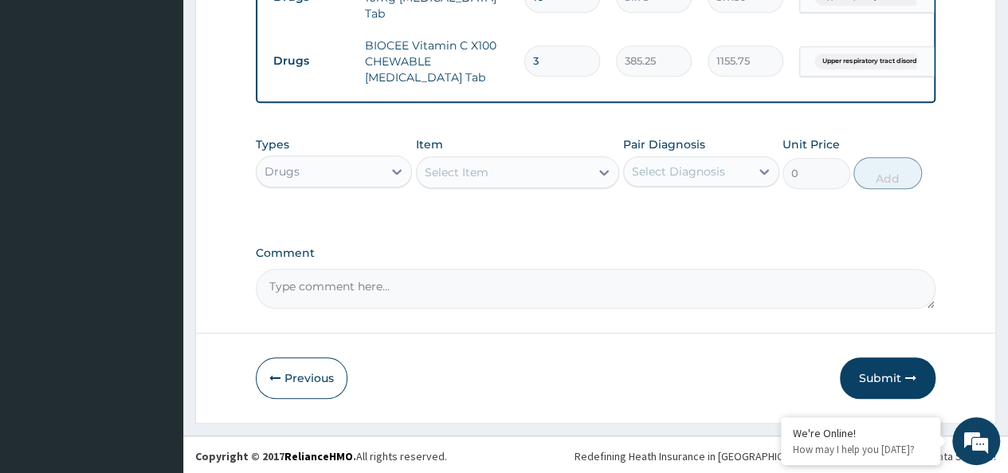
scroll to position [677, 0]
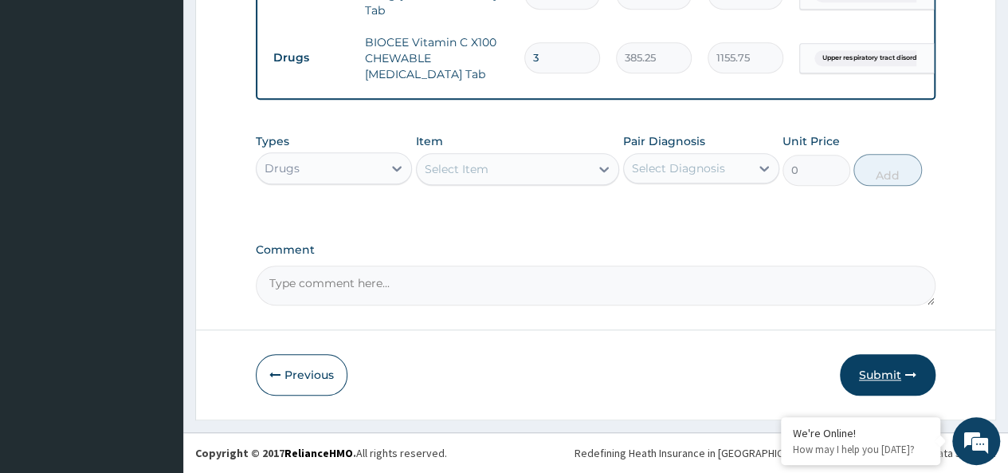
type input "3"
click at [887, 374] on button "Submit" at bounding box center [888, 374] width 96 height 41
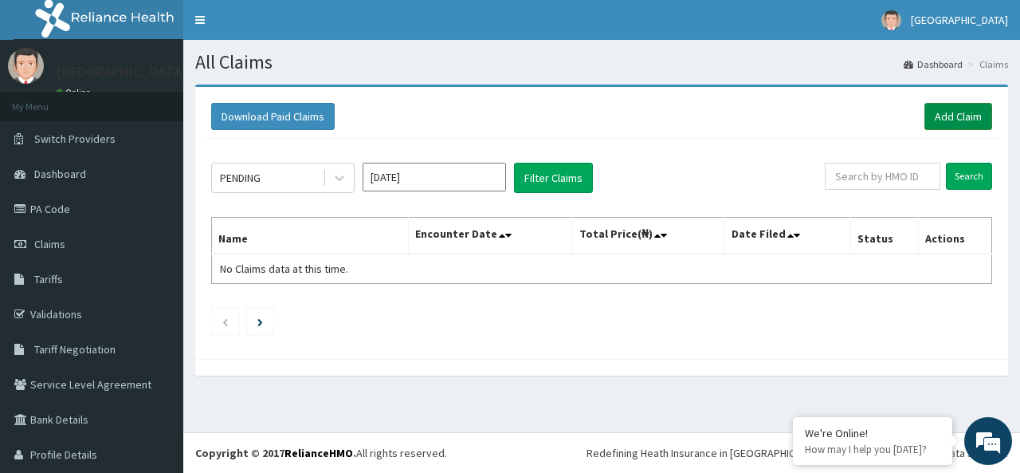
click at [935, 120] on link "Add Claim" at bounding box center [958, 116] width 68 height 27
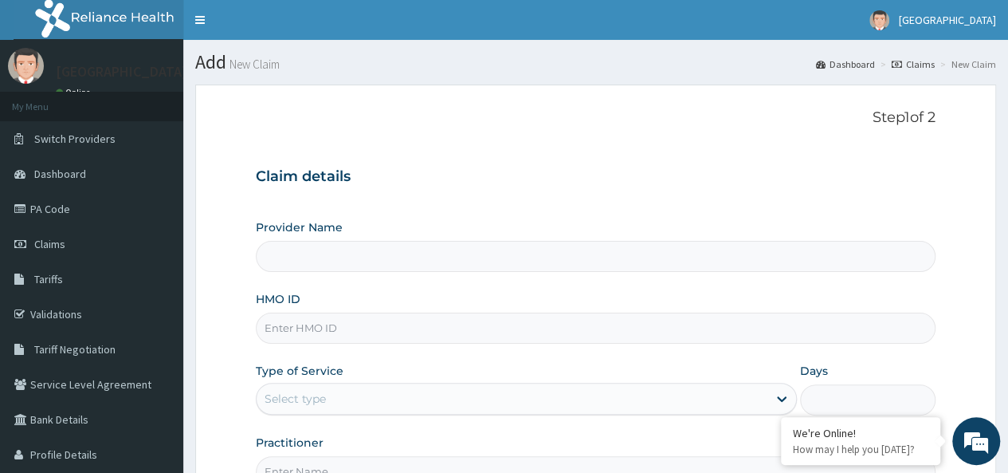
click at [295, 328] on input "HMO ID" at bounding box center [596, 327] width 680 height 31
paste input "FMA/10563/A"
type input "FMA/10563/A"
type input "K-[GEOGRAPHIC_DATA] [GEOGRAPHIC_DATA]"
type input "FMA/10563/A"
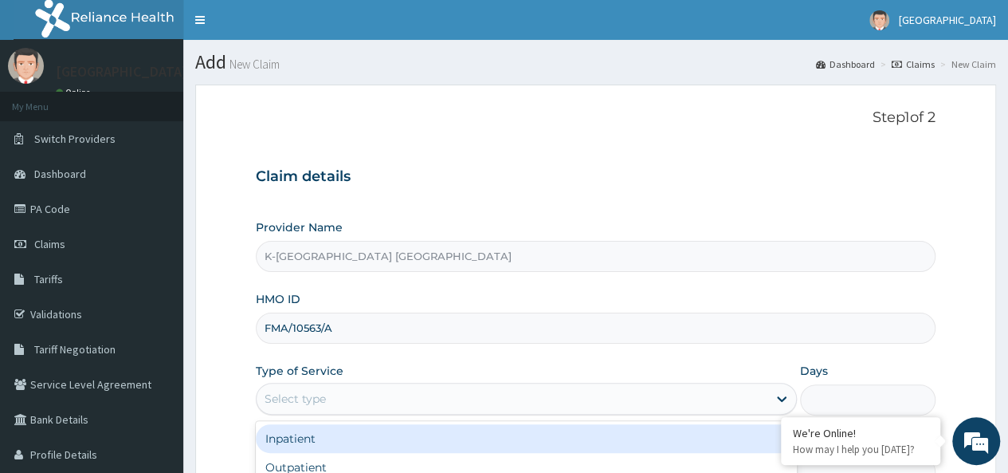
click at [342, 393] on div "Select type" at bounding box center [512, 399] width 511 height 26
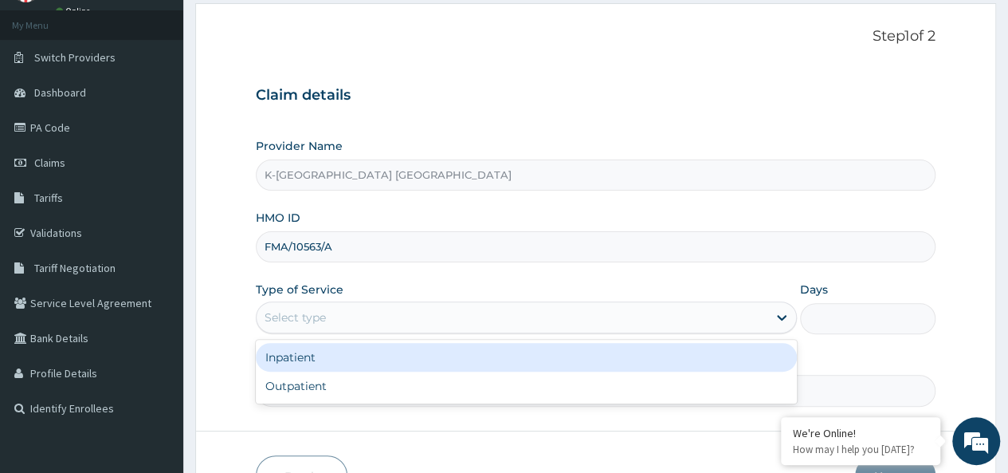
scroll to position [179, 0]
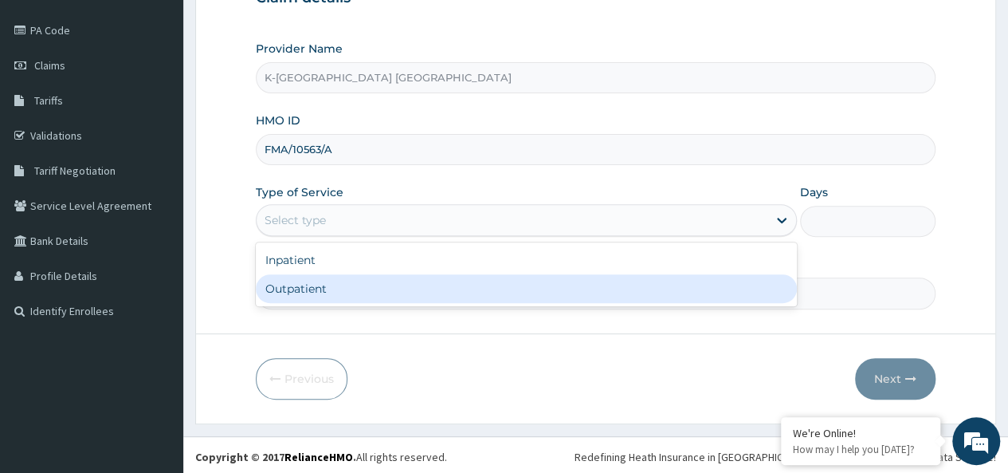
click at [306, 284] on div "Outpatient" at bounding box center [526, 288] width 541 height 29
type input "1"
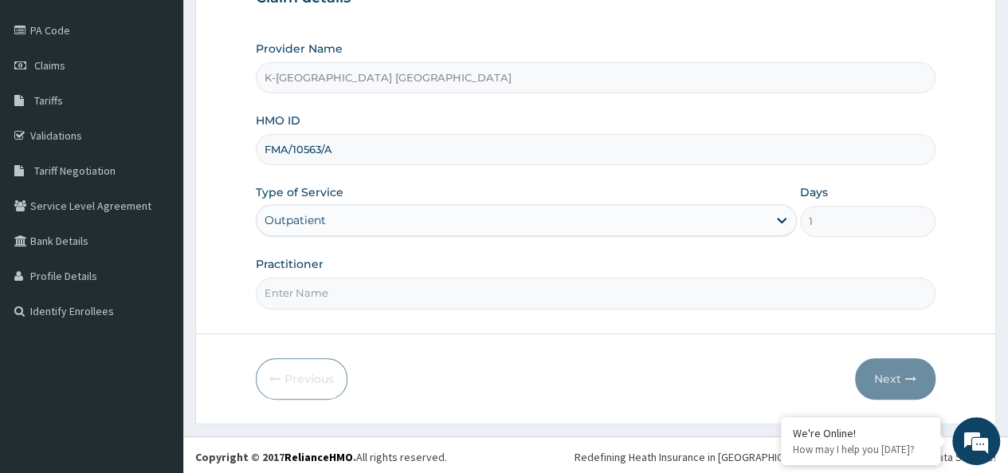
scroll to position [0, 0]
click at [301, 291] on input "Practitioner" at bounding box center [596, 292] width 680 height 31
type input "DR"
click at [893, 372] on button "Next" at bounding box center [895, 378] width 80 height 41
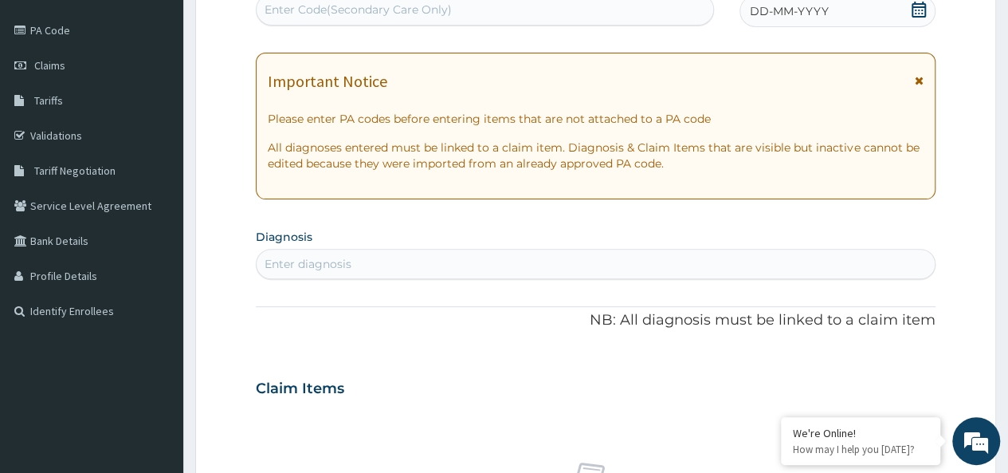
click at [920, 76] on icon at bounding box center [919, 80] width 9 height 11
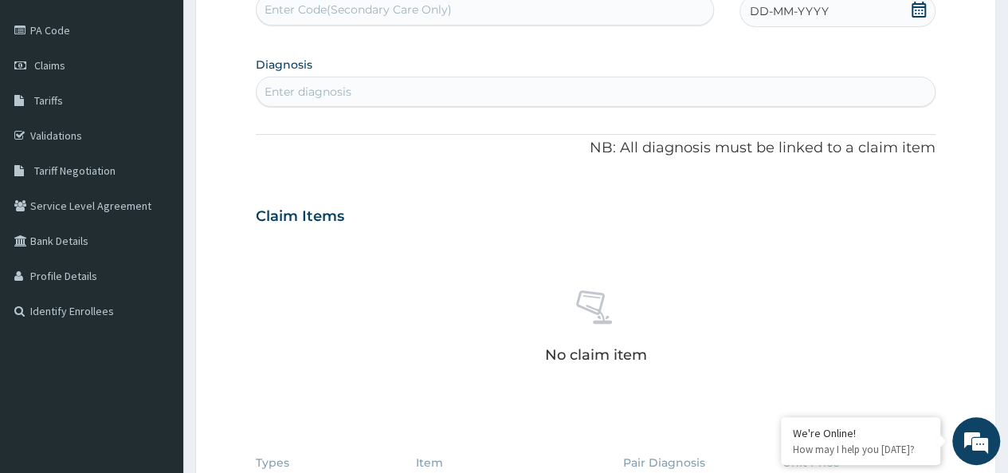
click at [917, 9] on icon at bounding box center [919, 10] width 16 height 16
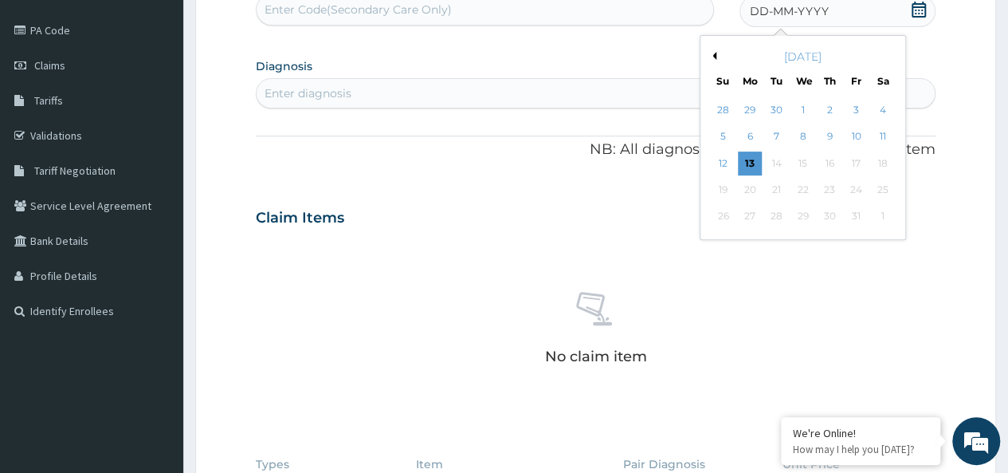
click at [711, 53] on button "Previous Month" at bounding box center [712, 56] width 8 height 8
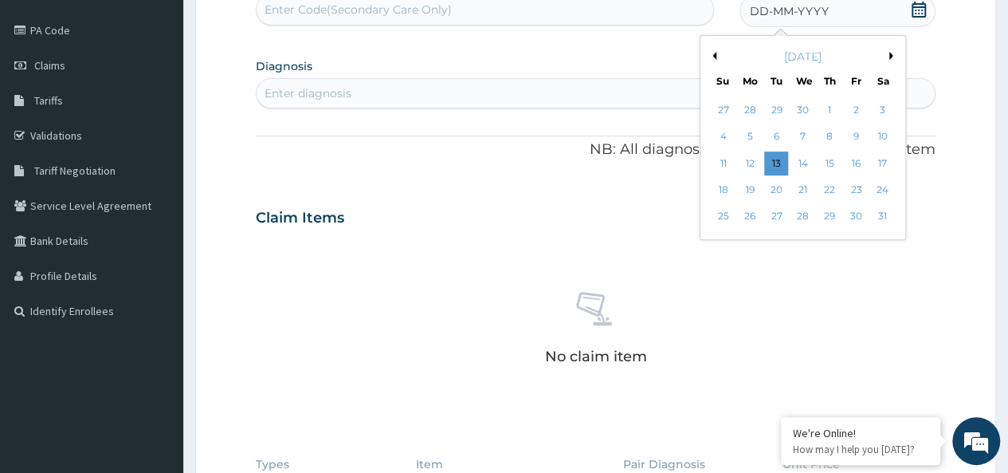
click at [711, 53] on button "Previous Month" at bounding box center [712, 56] width 8 height 8
click at [827, 191] on div "20" at bounding box center [830, 190] width 24 height 24
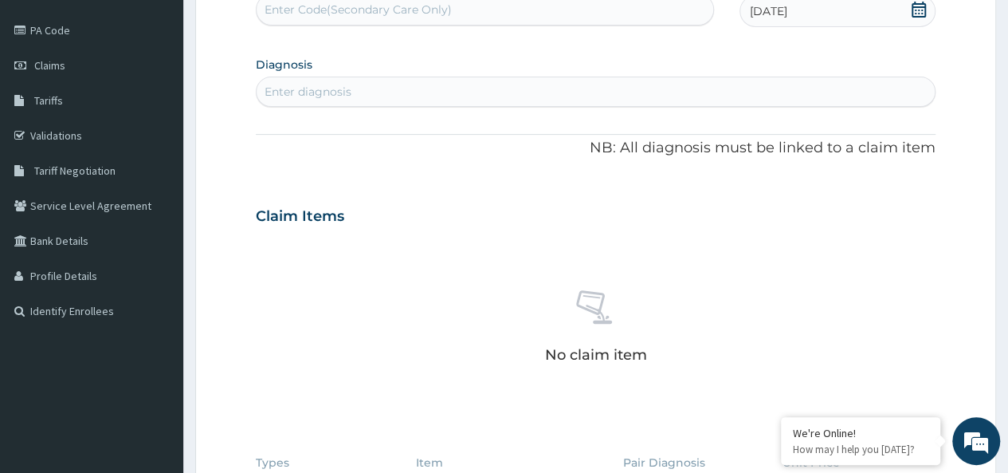
click at [383, 88] on div "Enter diagnosis" at bounding box center [596, 92] width 678 height 26
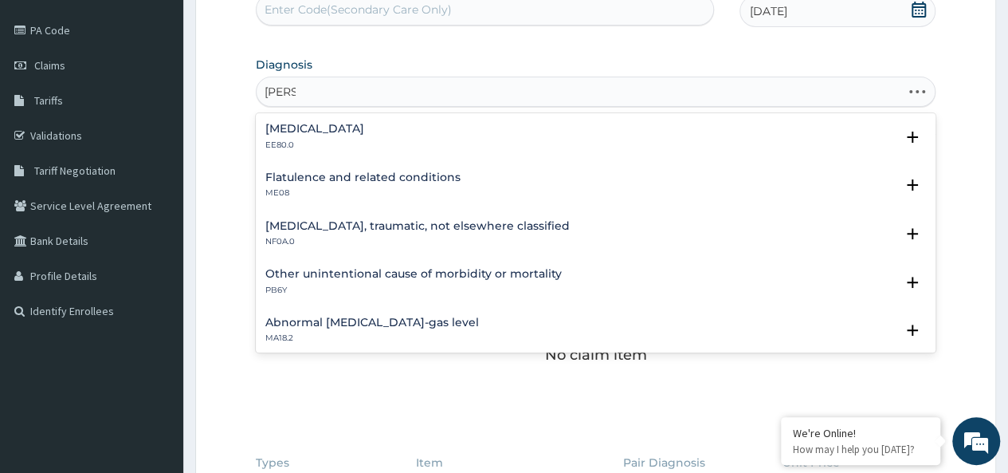
type input "GASTR"
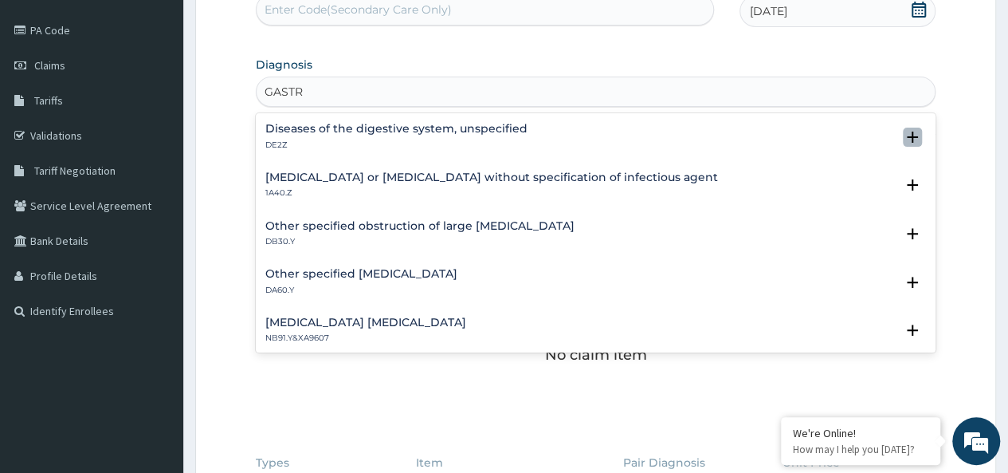
click at [907, 138] on icon "open select status" at bounding box center [912, 136] width 11 height 11
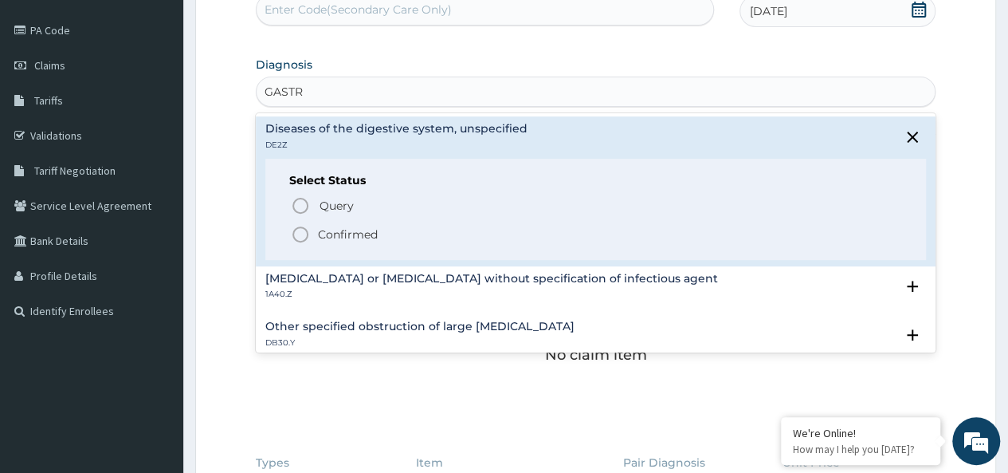
click at [304, 230] on icon "status option filled" at bounding box center [300, 234] width 19 height 19
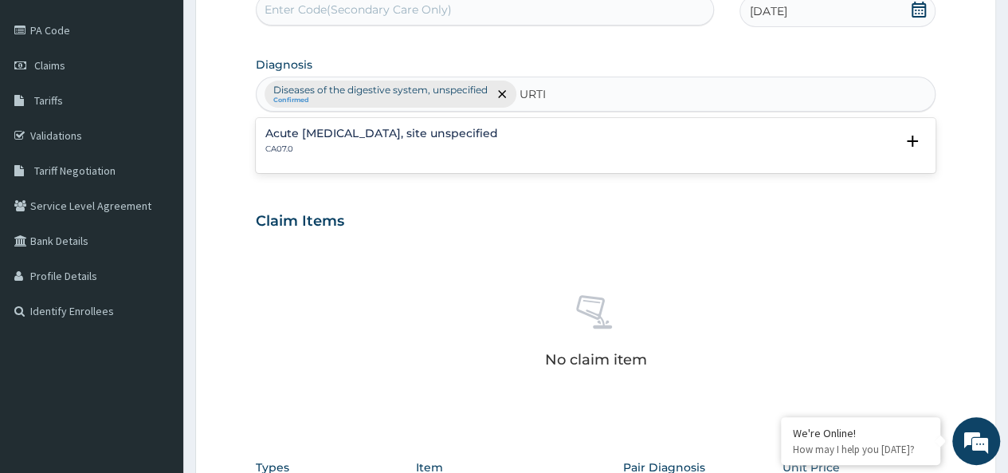
type input "URTI"
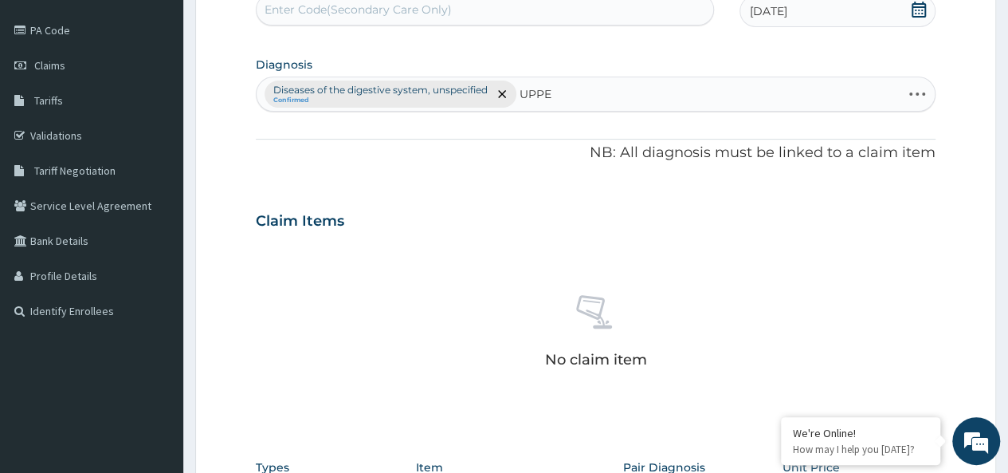
type input "UPPER"
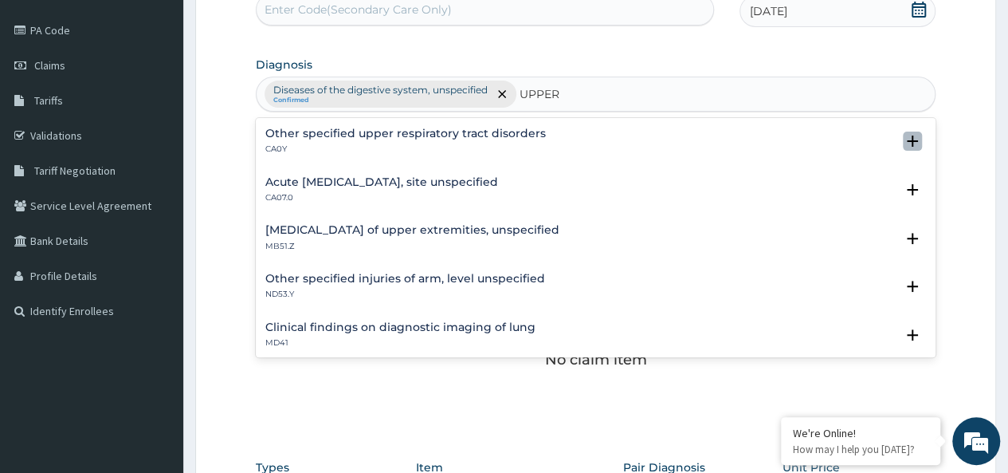
click at [907, 139] on icon "open select status" at bounding box center [912, 140] width 11 height 11
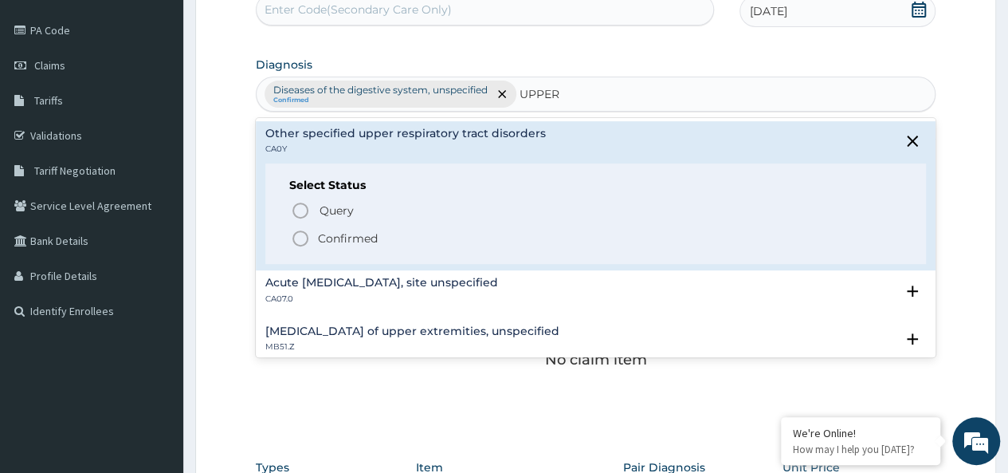
click at [301, 231] on circle "status option filled" at bounding box center [300, 238] width 14 height 14
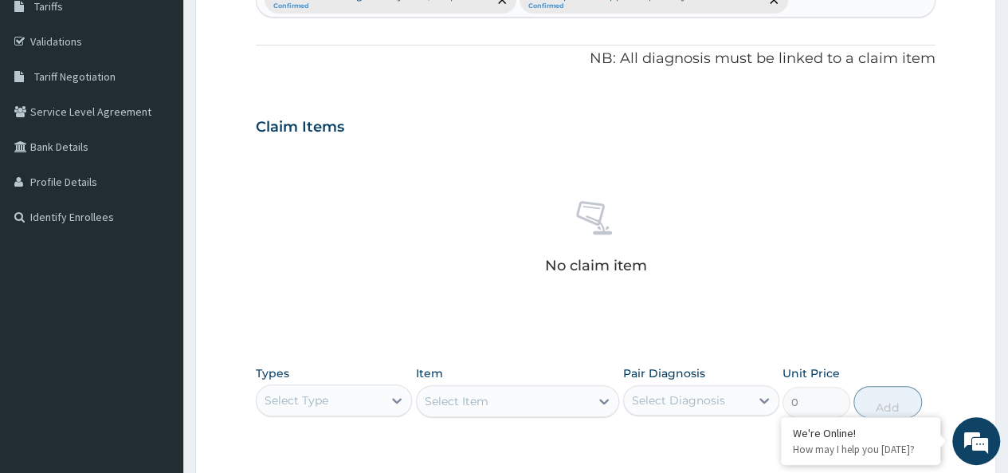
scroll to position [304, 0]
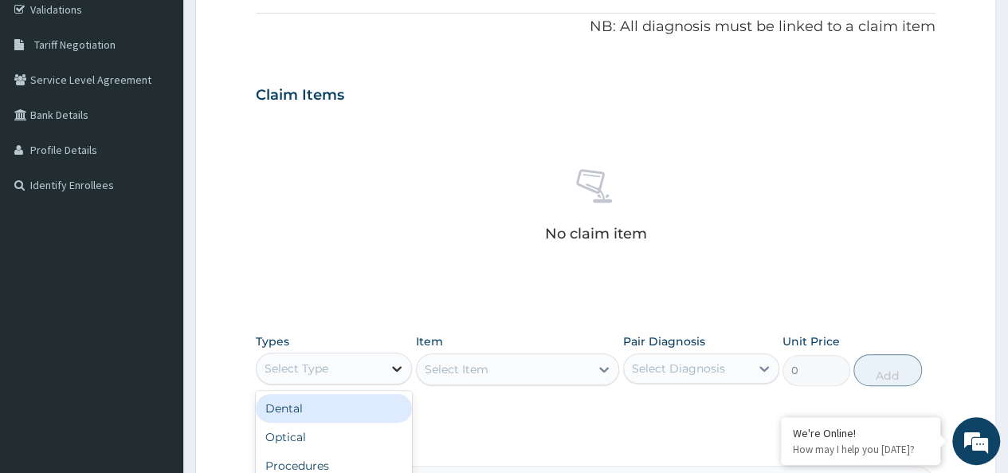
click at [395, 366] on icon at bounding box center [397, 368] width 16 height 16
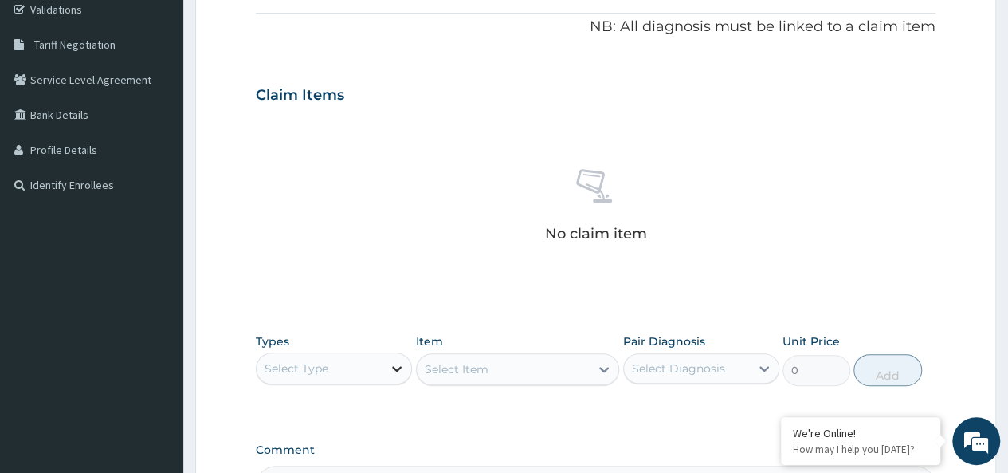
click at [395, 366] on icon at bounding box center [397, 368] width 16 height 16
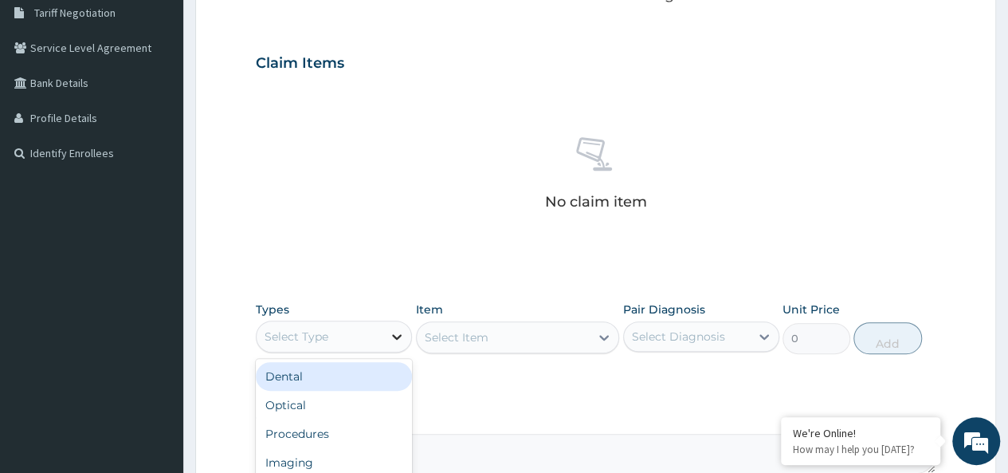
scroll to position [502, 0]
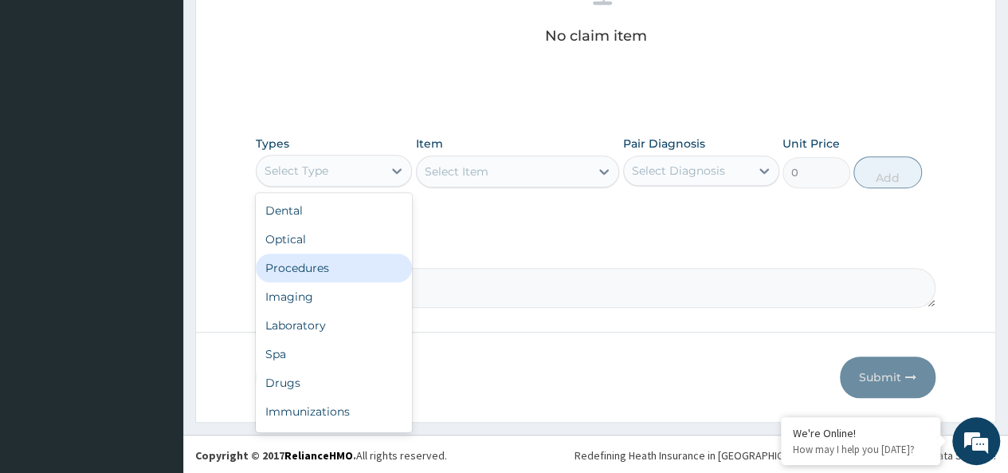
click at [328, 269] on div "Procedures" at bounding box center [334, 267] width 156 height 29
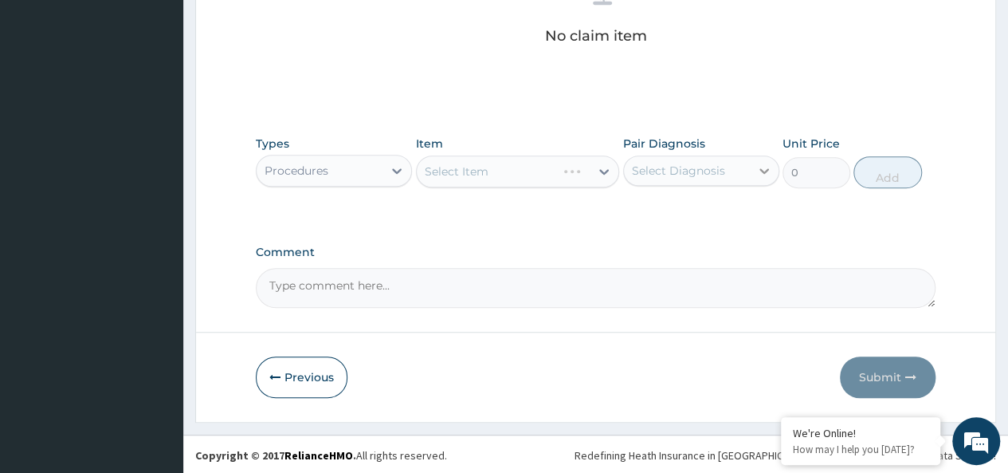
click at [762, 167] on icon at bounding box center [764, 171] width 16 height 16
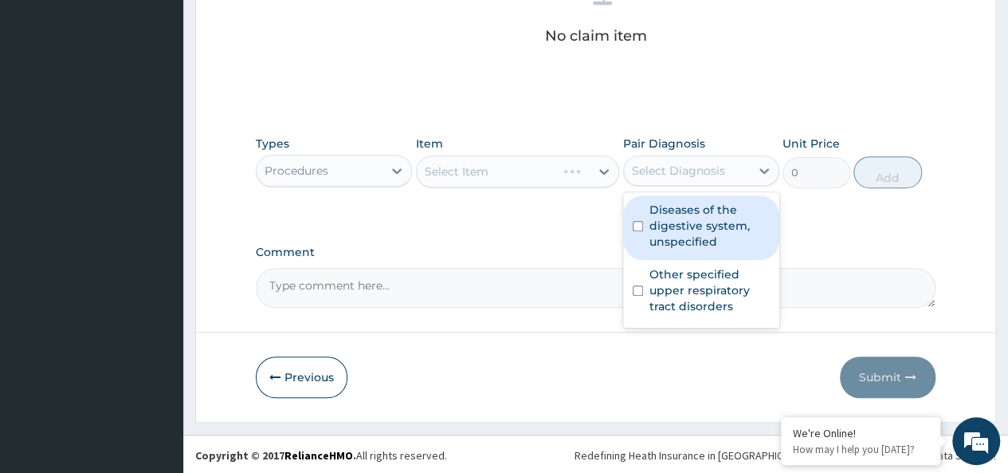
click at [688, 222] on label "Diseases of the digestive system, unspecified" at bounding box center [709, 226] width 120 height 48
checkbox input "true"
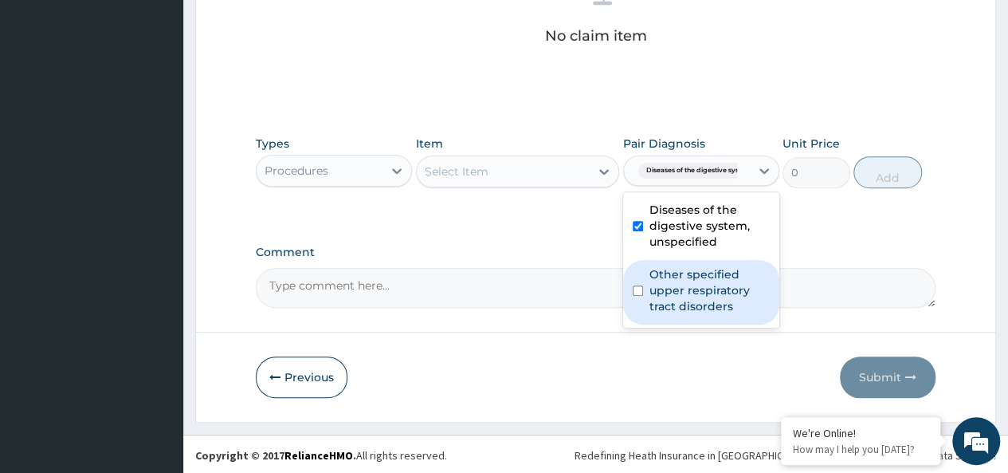
click at [673, 288] on label "Other specified upper respiratory tract disorders" at bounding box center [709, 290] width 120 height 48
checkbox input "true"
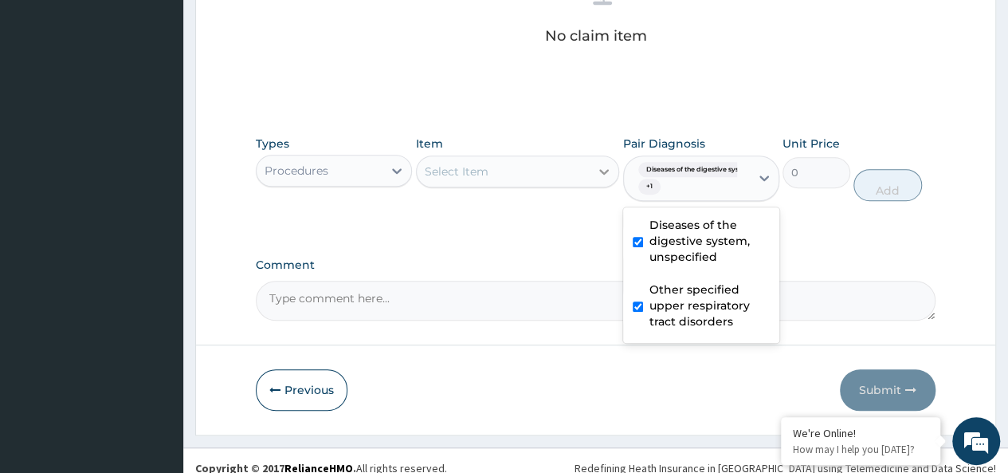
click at [596, 172] on icon at bounding box center [604, 171] width 16 height 16
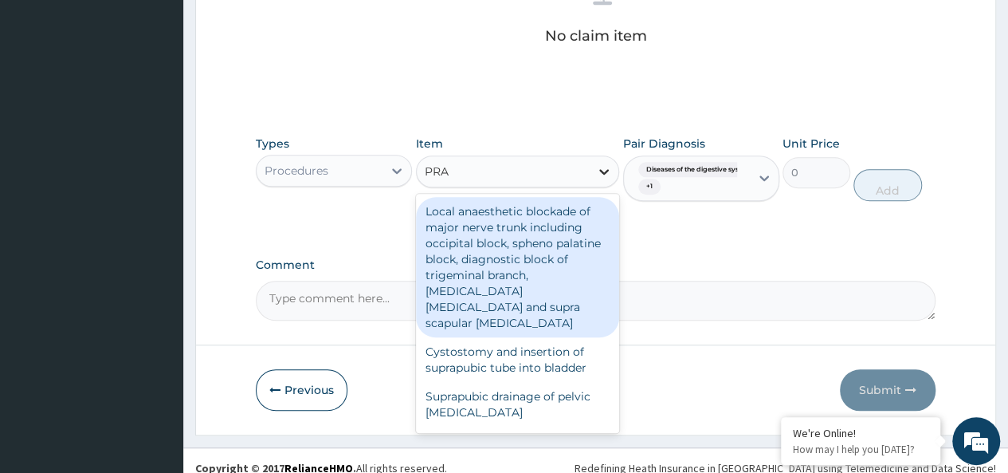
type input "PRAC"
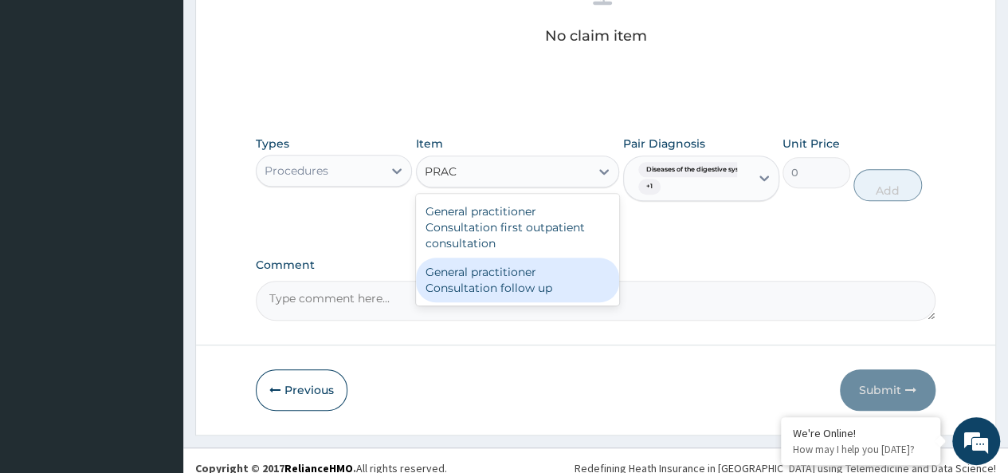
click at [507, 277] on div "General practitioner Consultation follow up" at bounding box center [518, 279] width 204 height 45
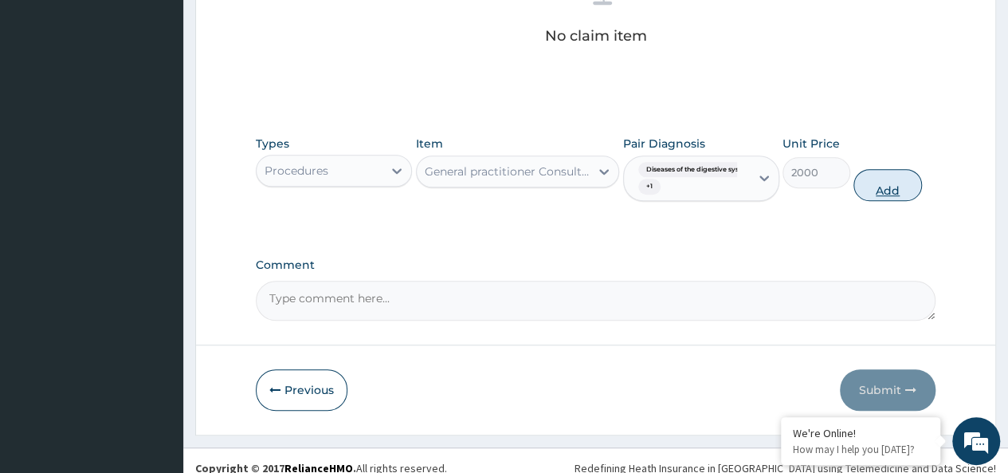
click at [893, 186] on button "Add" at bounding box center [887, 185] width 68 height 32
type input "0"
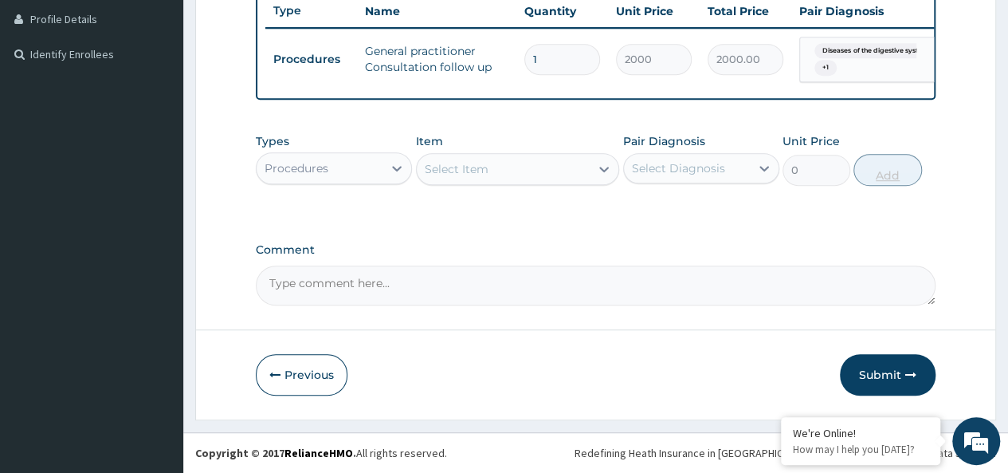
scroll to position [445, 0]
click at [392, 172] on icon at bounding box center [397, 168] width 16 height 16
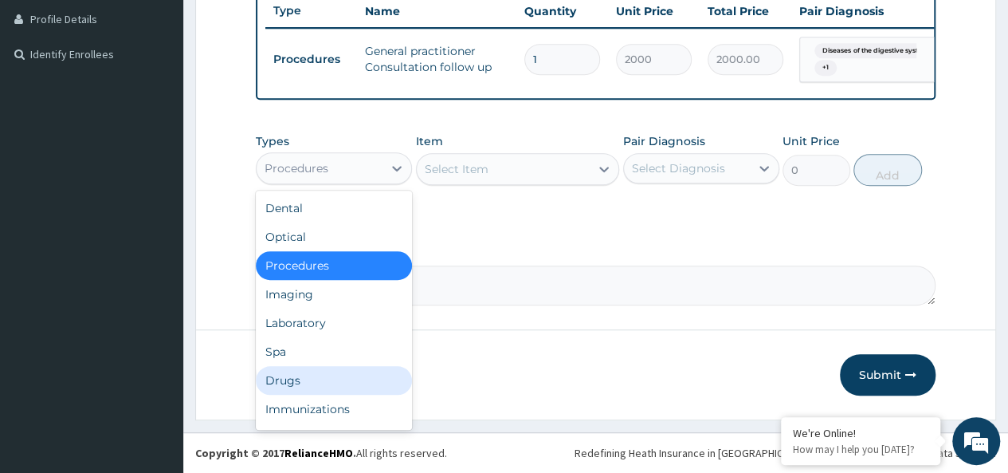
click at [319, 376] on div "Drugs" at bounding box center [334, 380] width 156 height 29
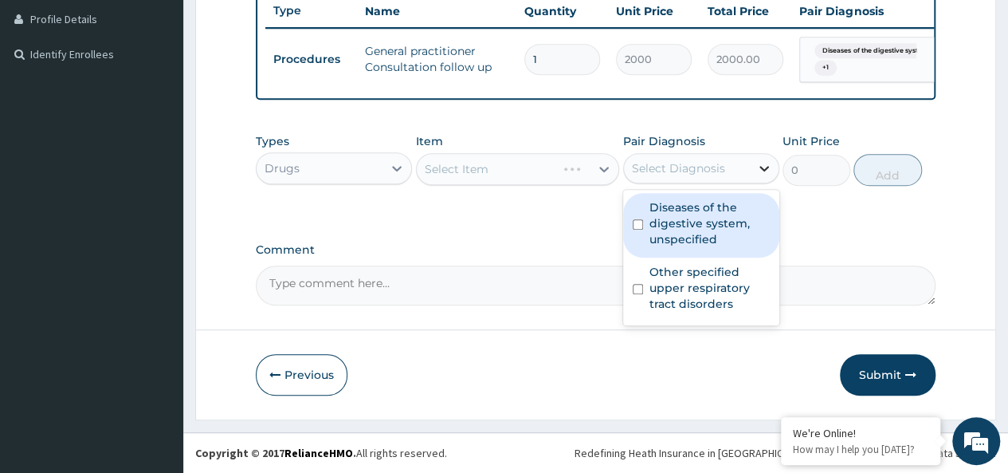
click at [761, 168] on icon at bounding box center [764, 169] width 10 height 6
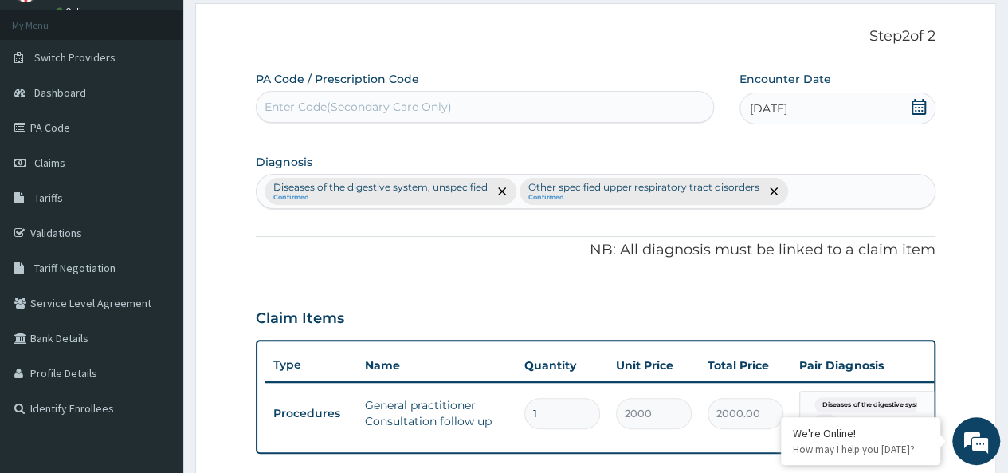
scroll to position [77, 0]
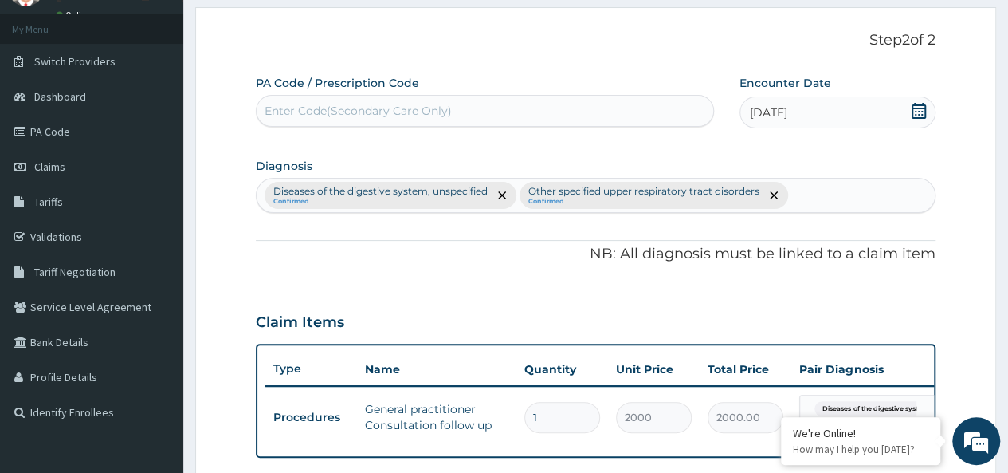
click at [457, 253] on p "NB: All diagnosis must be linked to a claim item" at bounding box center [596, 254] width 680 height 21
click at [802, 195] on div "Diseases of the digestive system, unspecified Confirmed Other specified upper r…" at bounding box center [596, 195] width 678 height 33
type input "H"
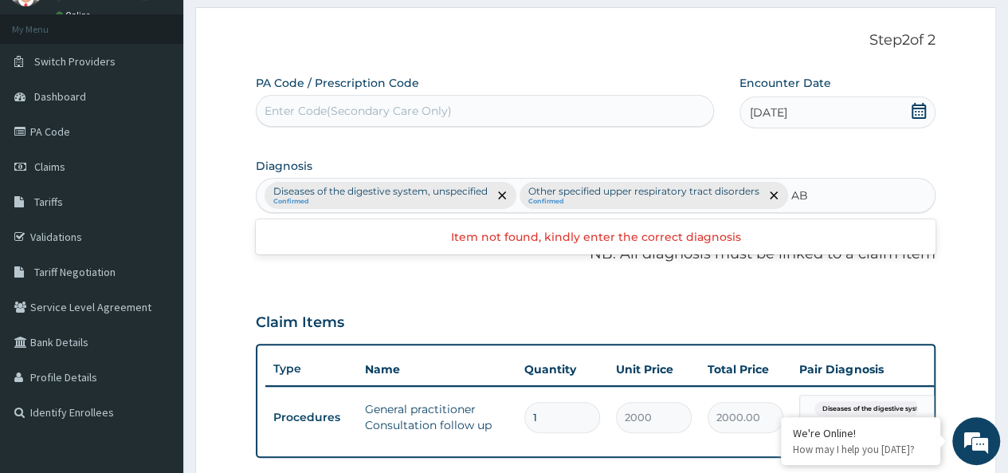
type input "A"
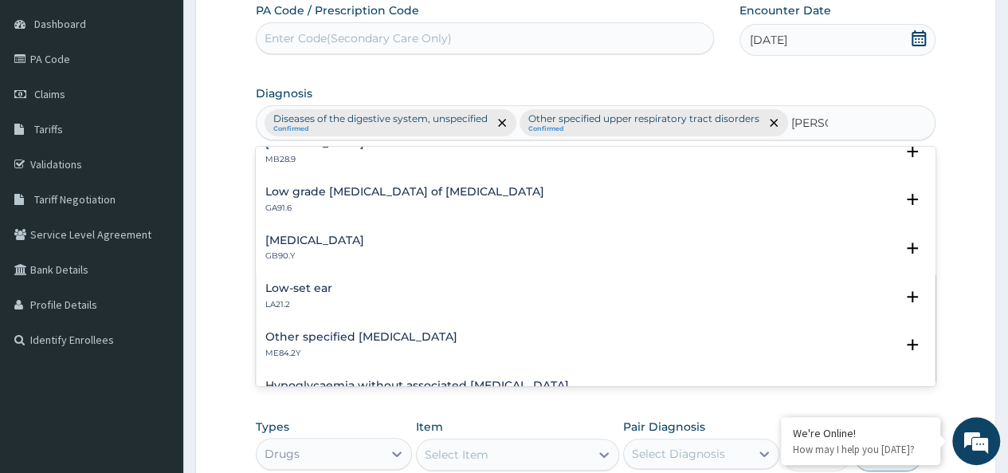
scroll to position [555, 0]
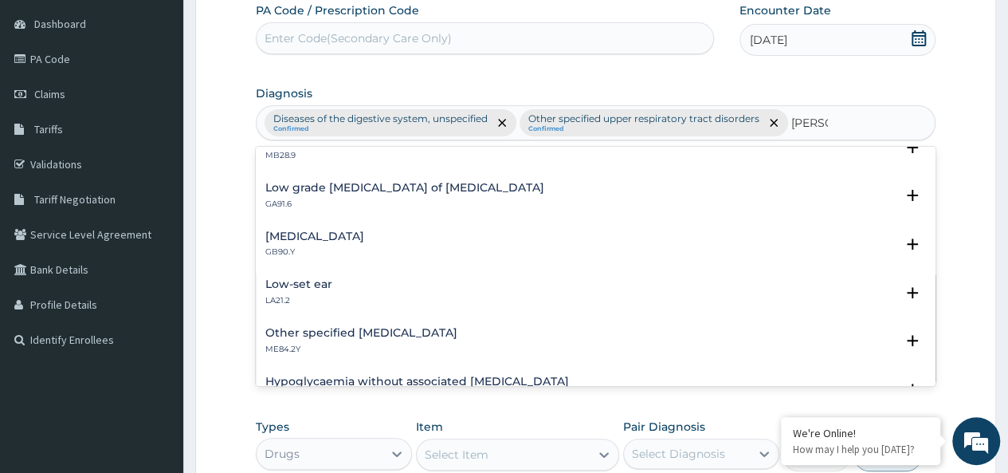
click at [678, 291] on div "Low-set ear LA21.2" at bounding box center [595, 292] width 661 height 28
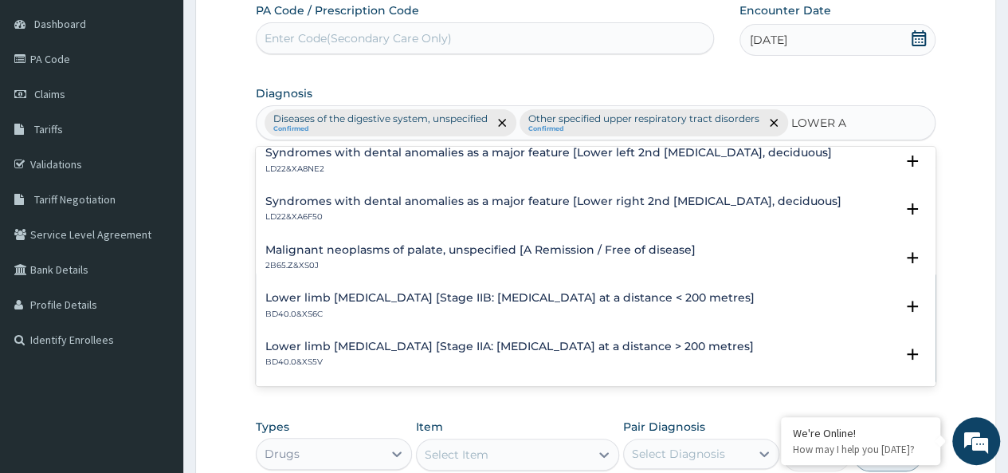
scroll to position [1604, 0]
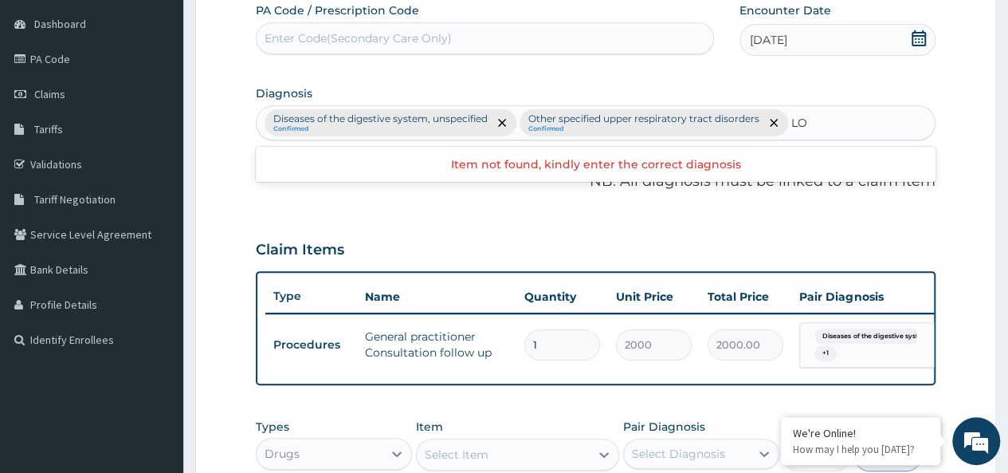
type input "L"
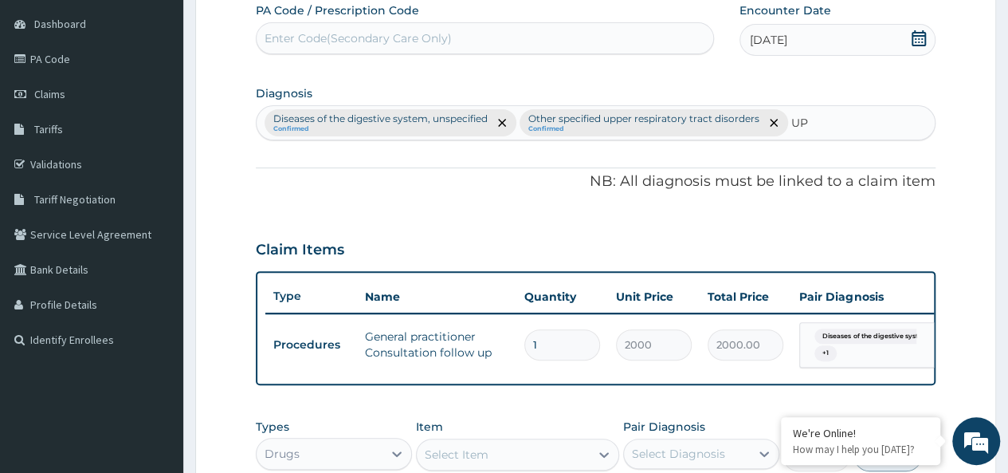
type input "U"
type input "H"
click at [797, 120] on div "Diseases of the digestive system, unspecified Confirmed Other specified upper r…" at bounding box center [596, 122] width 678 height 33
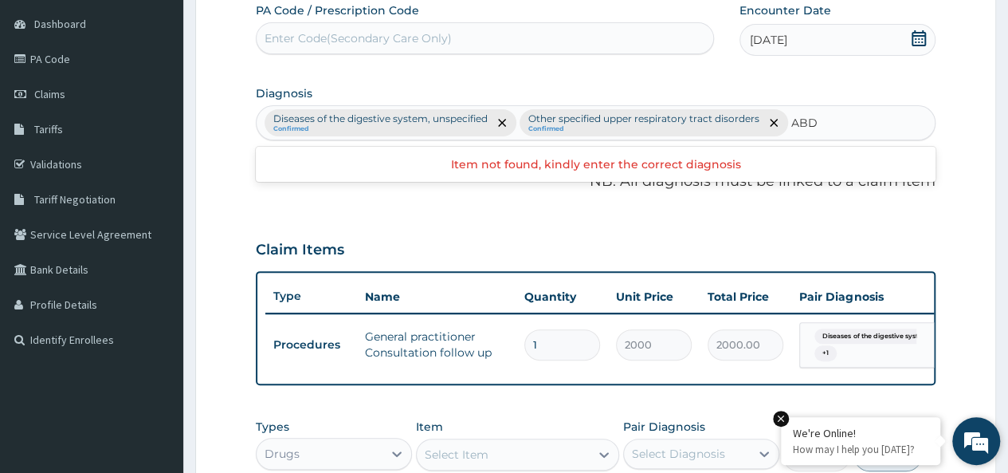
type input "ABD"
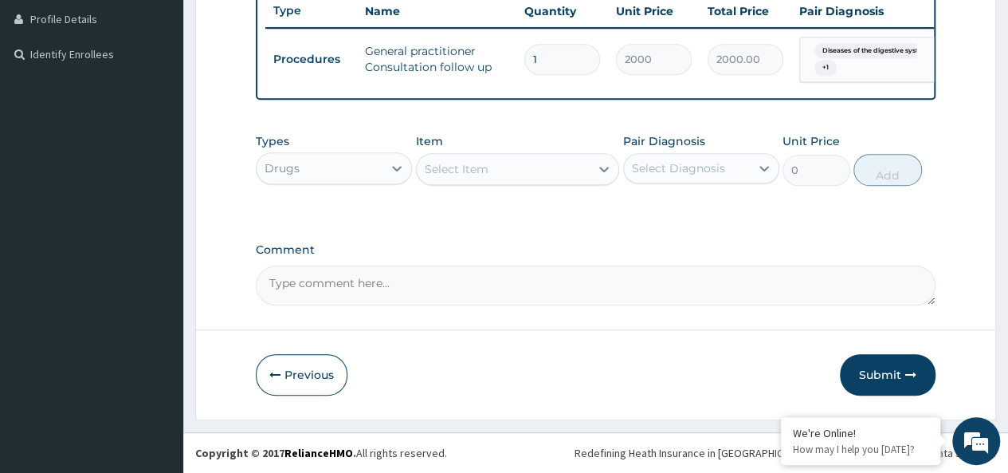
scroll to position [445, 0]
click at [602, 175] on icon at bounding box center [604, 169] width 16 height 16
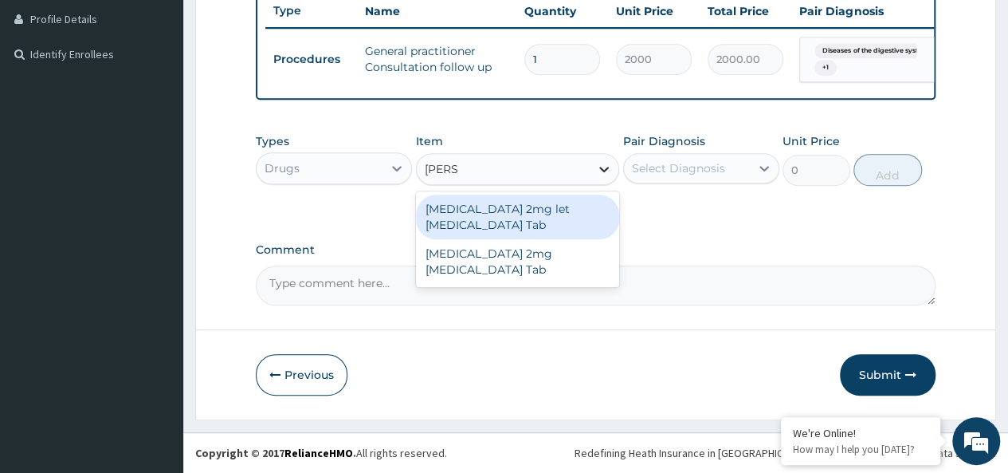
type input "[PERSON_NAME]"
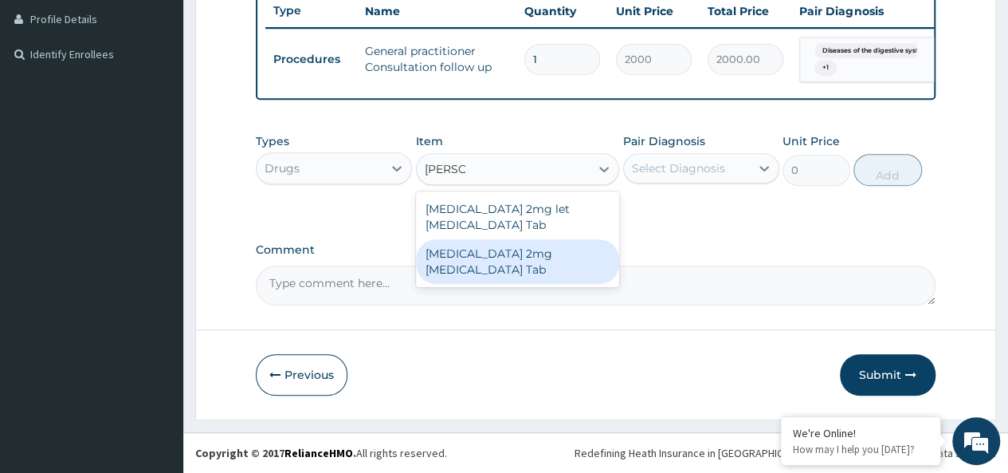
click at [563, 239] on div "[MEDICAL_DATA] 2mg [MEDICAL_DATA] Tab" at bounding box center [518, 261] width 204 height 45
type input "402.5"
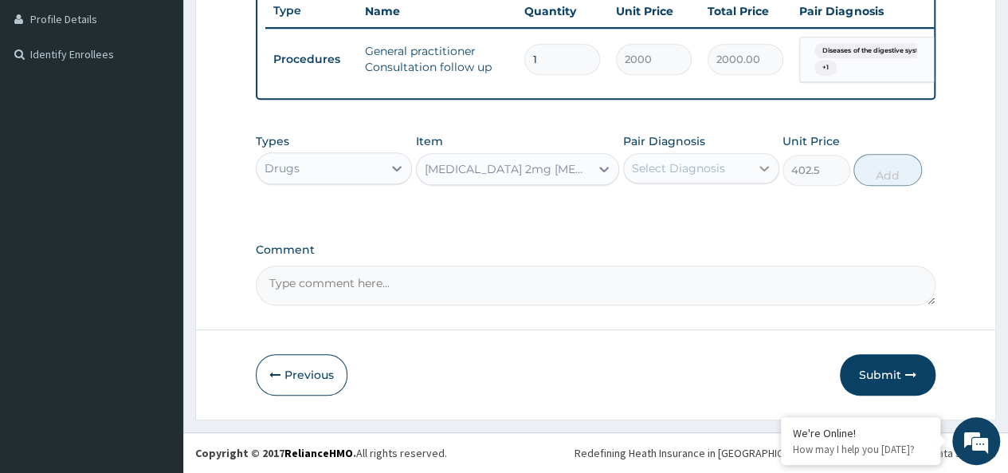
click at [761, 165] on icon at bounding box center [764, 168] width 16 height 16
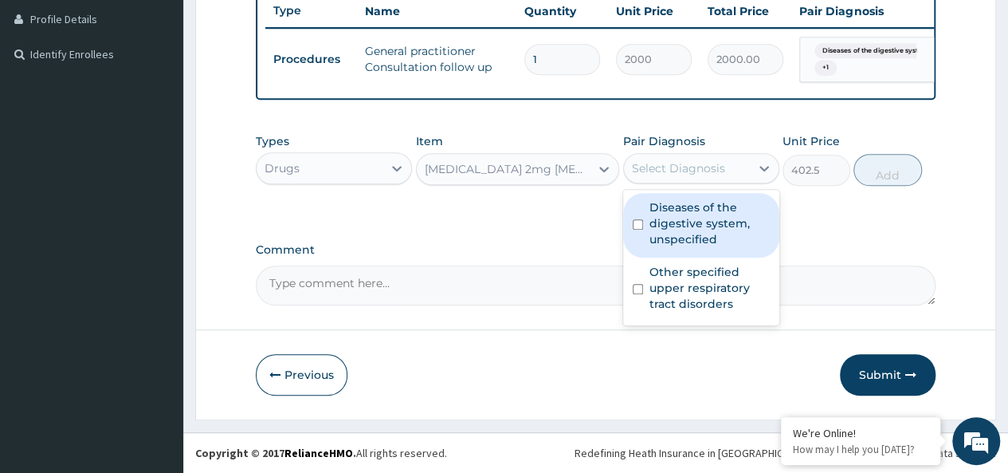
click at [703, 221] on label "Diseases of the digestive system, unspecified" at bounding box center [709, 223] width 120 height 48
checkbox input "true"
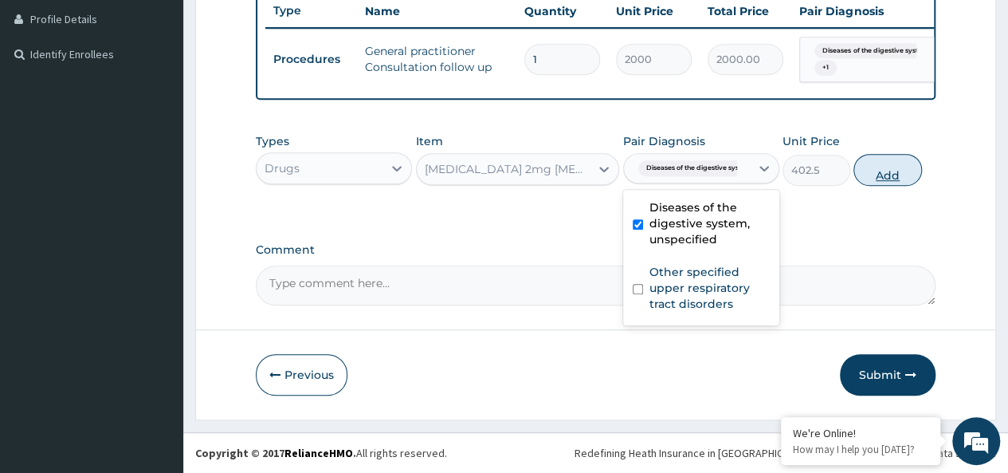
click at [886, 171] on button "Add" at bounding box center [887, 170] width 68 height 32
type input "0"
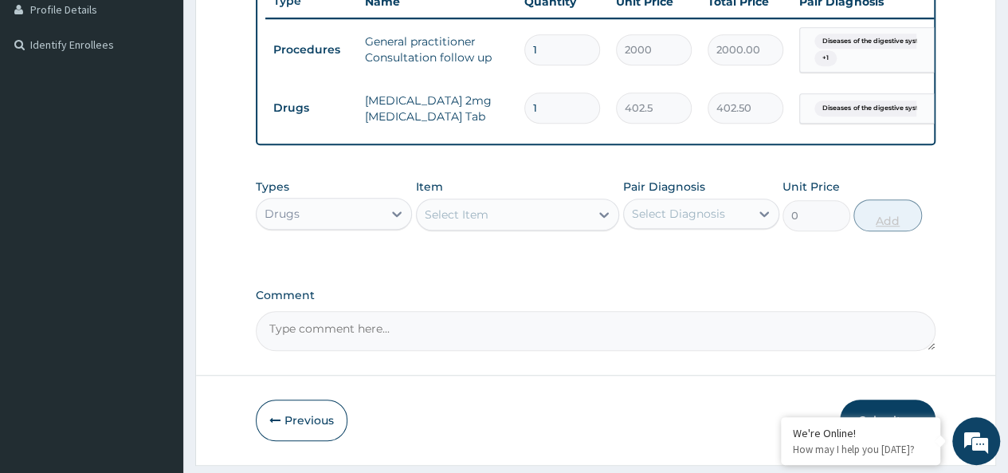
type input "10"
type input "4025.00"
type input "10"
click at [602, 222] on icon at bounding box center [604, 214] width 16 height 16
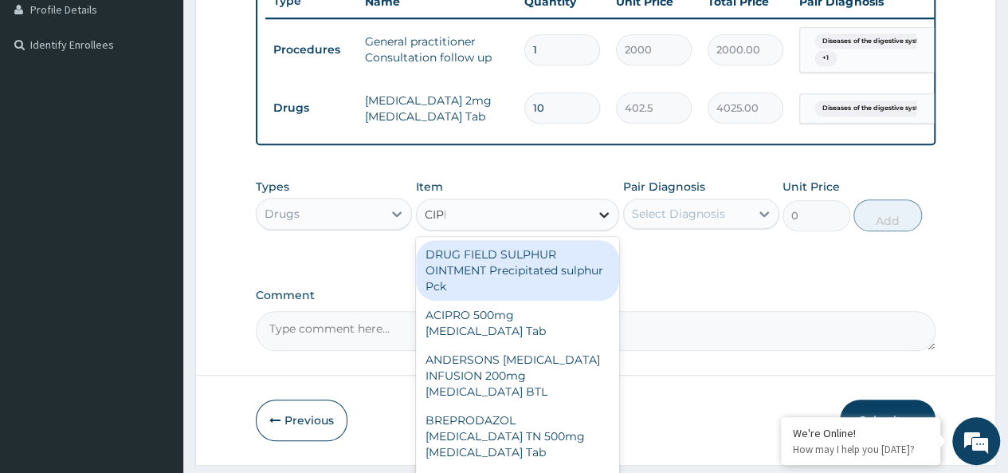
type input "[MEDICAL_DATA]"
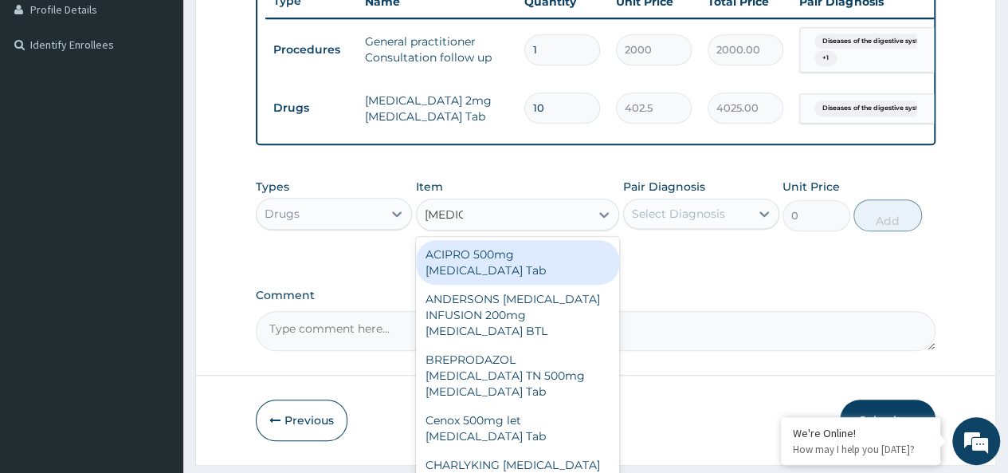
click at [539, 270] on div "ACIPRO 500mg [MEDICAL_DATA] Tab" at bounding box center [518, 262] width 204 height 45
type input "201.25"
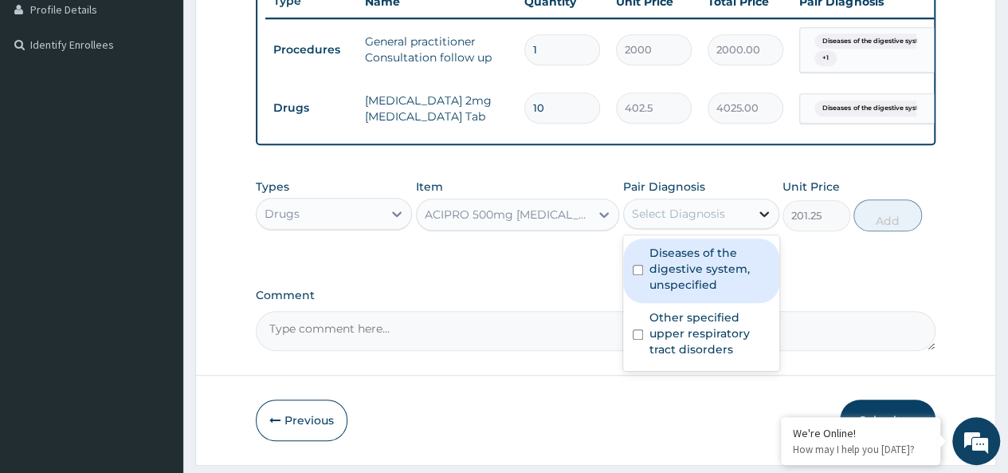
click at [763, 221] on icon at bounding box center [764, 214] width 16 height 16
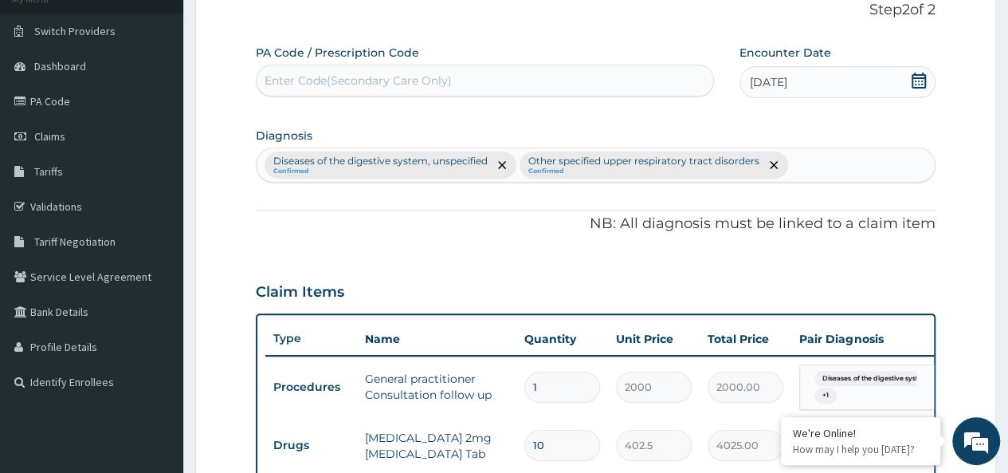
scroll to position [107, 0]
type input "0"
click at [532, 135] on section "Diagnosis Diseases of the digestive system, unspecified Confirmed Other specifi…" at bounding box center [596, 153] width 680 height 59
click at [567, 73] on div "Enter Code(Secondary Care Only)" at bounding box center [485, 82] width 456 height 26
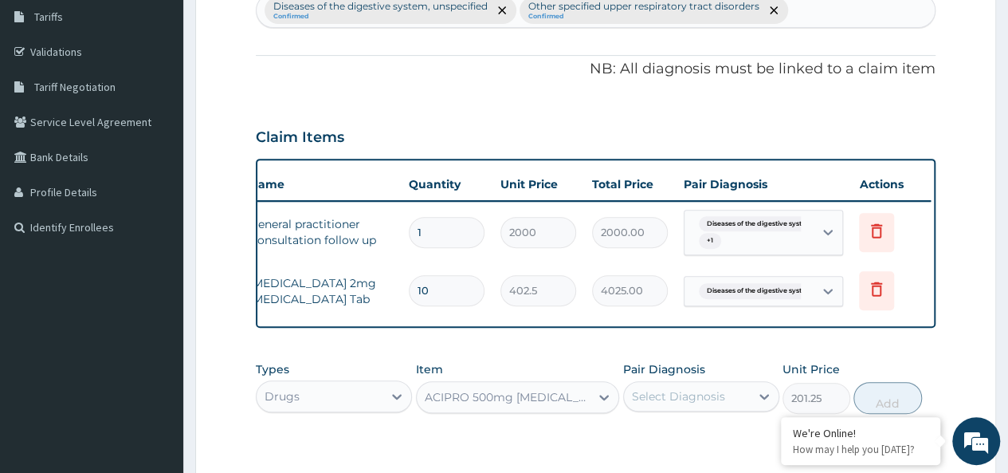
scroll to position [0, 120]
